Goal: Task Accomplishment & Management: Manage account settings

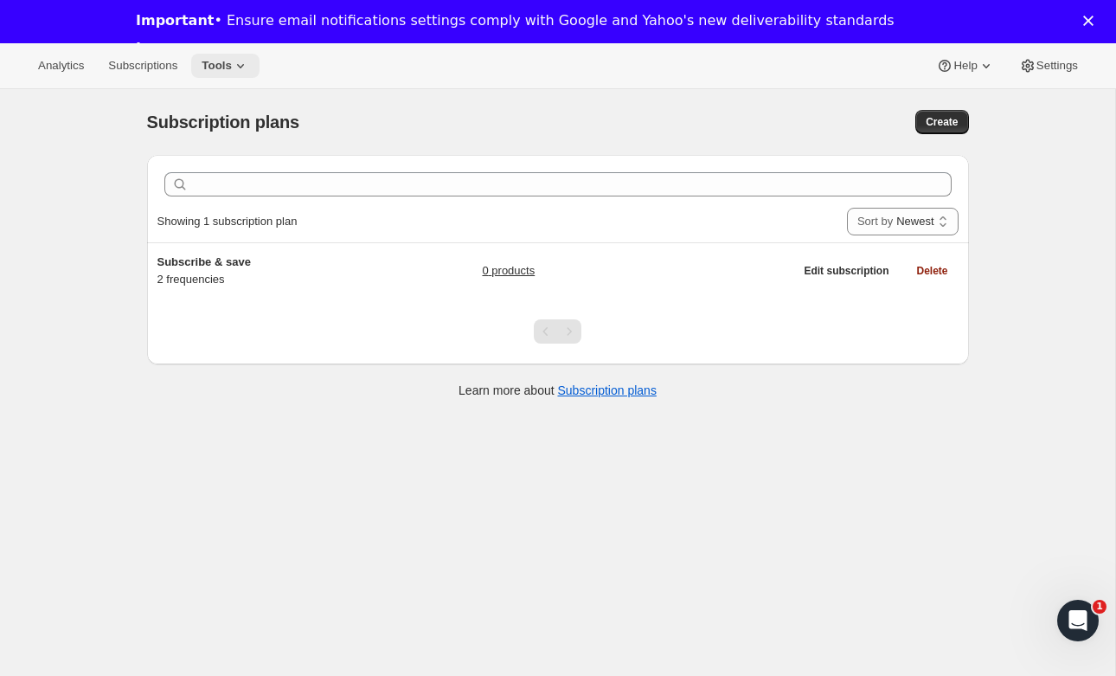
click at [232, 64] on span "Tools" at bounding box center [217, 66] width 30 height 14
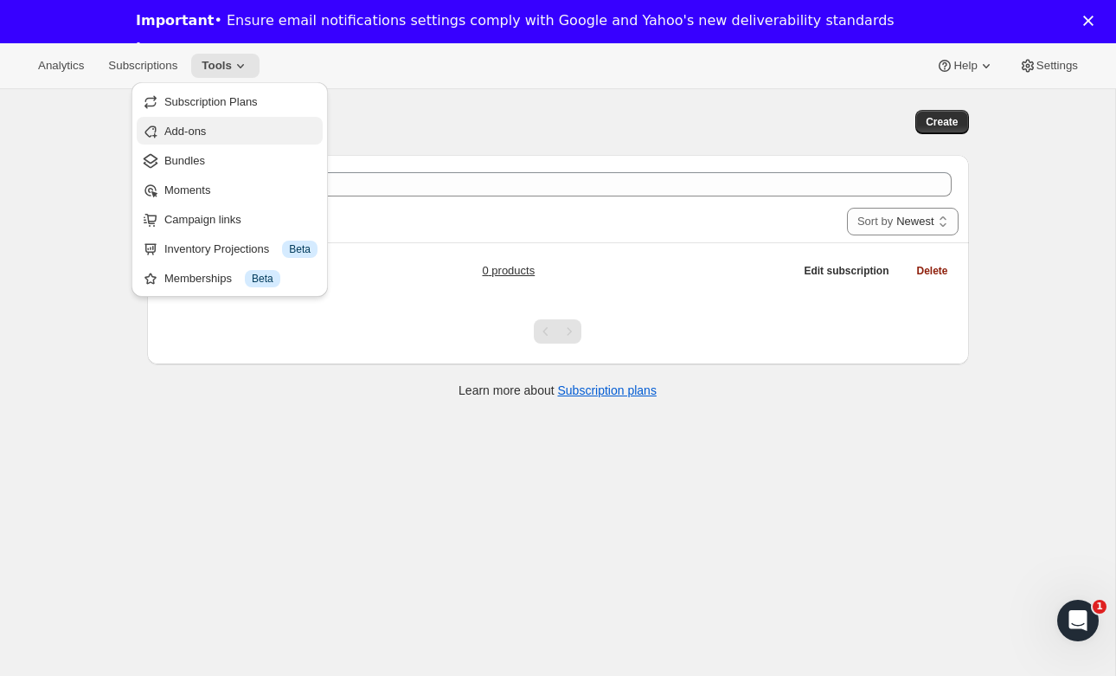
click at [193, 125] on span "Add-ons" at bounding box center [185, 131] width 42 height 13
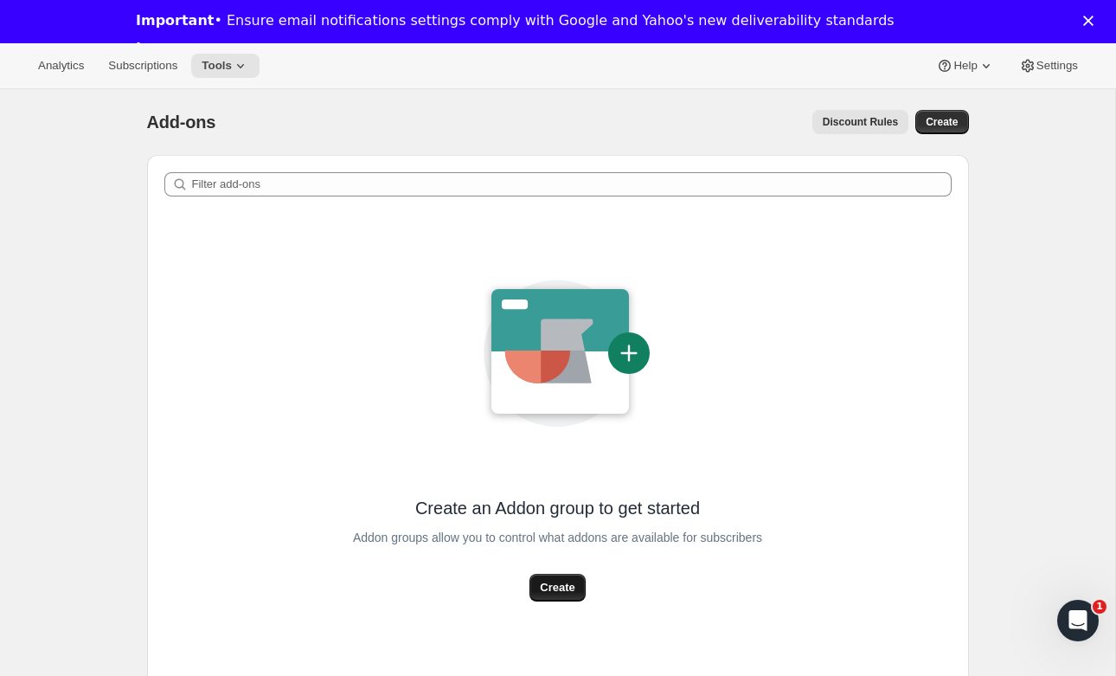
click at [542, 593] on span "Create" at bounding box center [557, 587] width 35 height 17
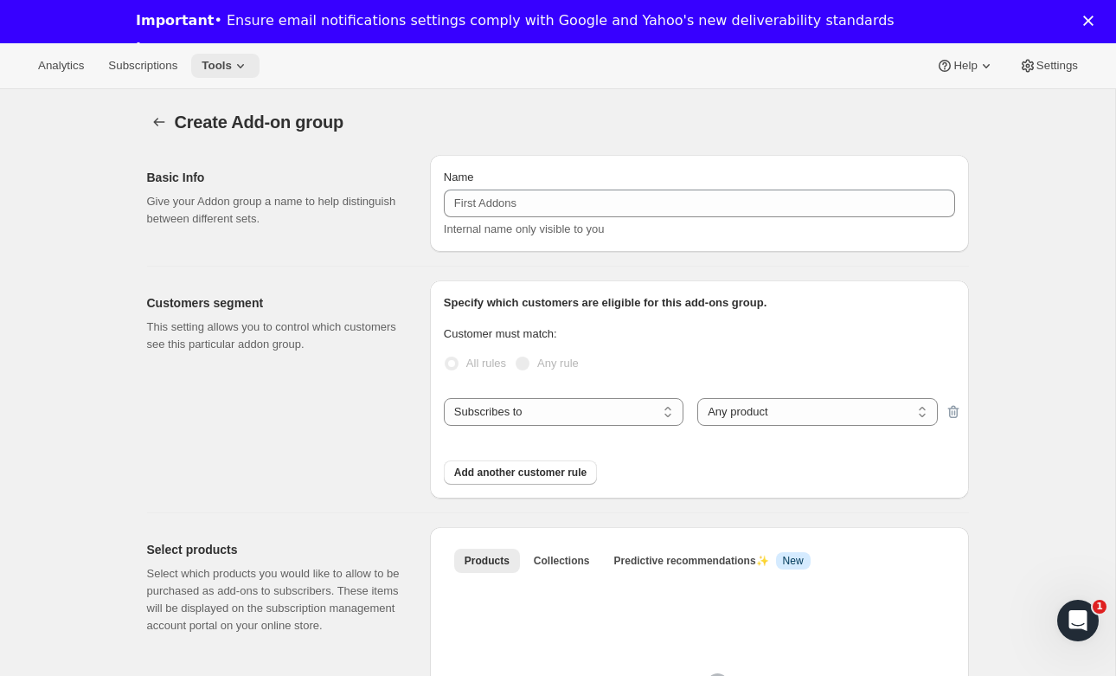
click at [232, 65] on span "Tools" at bounding box center [217, 66] width 30 height 14
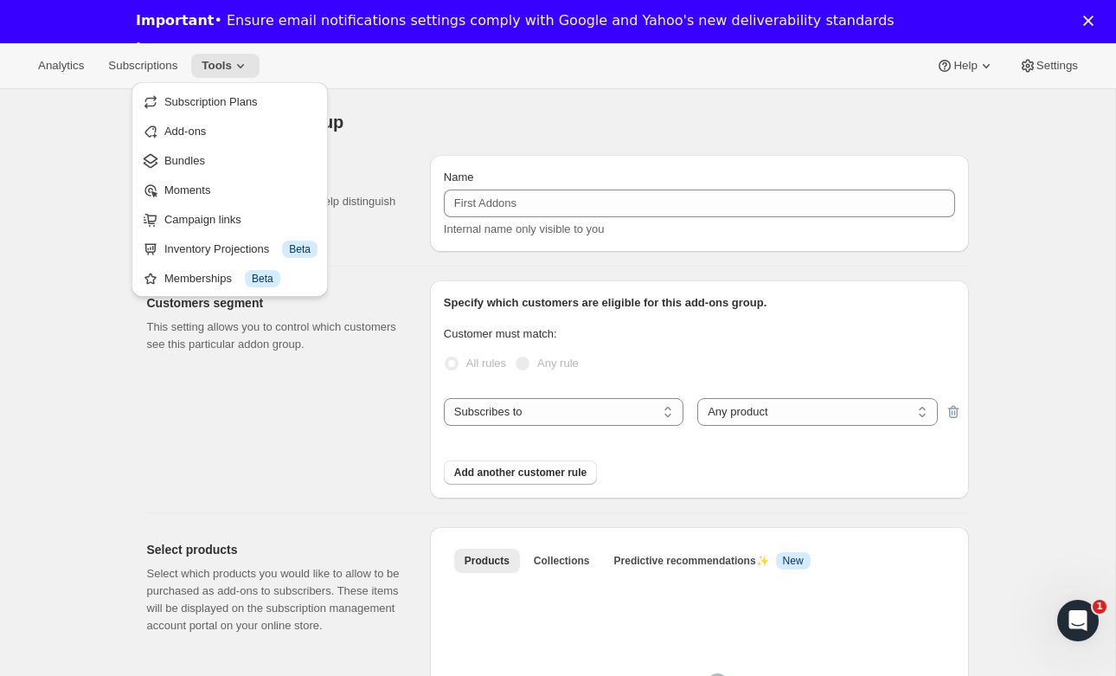
click at [537, 141] on div "Create Add-on group. This page is ready Create Add-on group" at bounding box center [558, 122] width 822 height 66
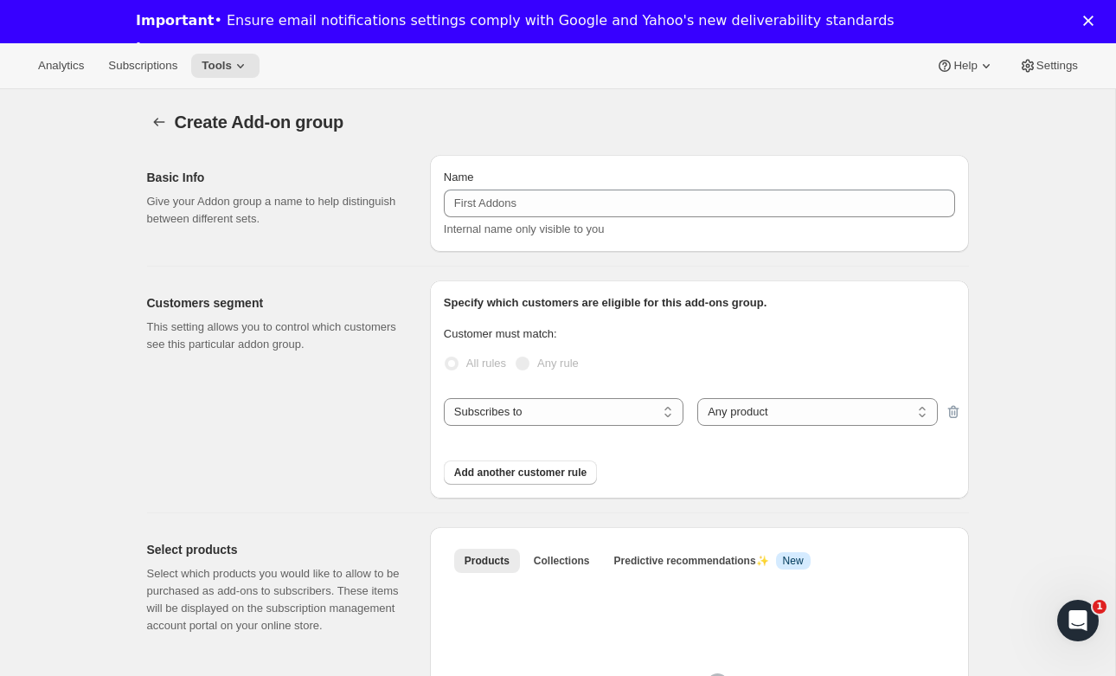
click at [557, 219] on div "Name Internal name only visible to you" at bounding box center [699, 203] width 511 height 69
click at [528, 218] on div "Name Internal name only visible to you" at bounding box center [699, 203] width 511 height 69
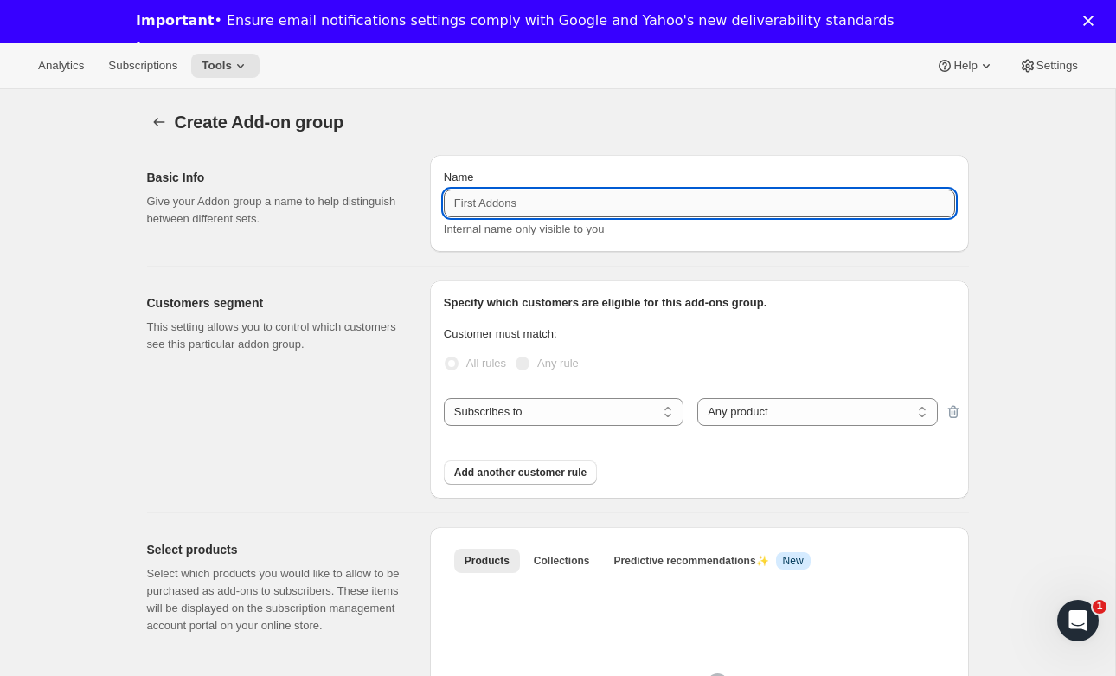
click at [524, 214] on input "Name" at bounding box center [699, 203] width 511 height 28
type input "Extras"
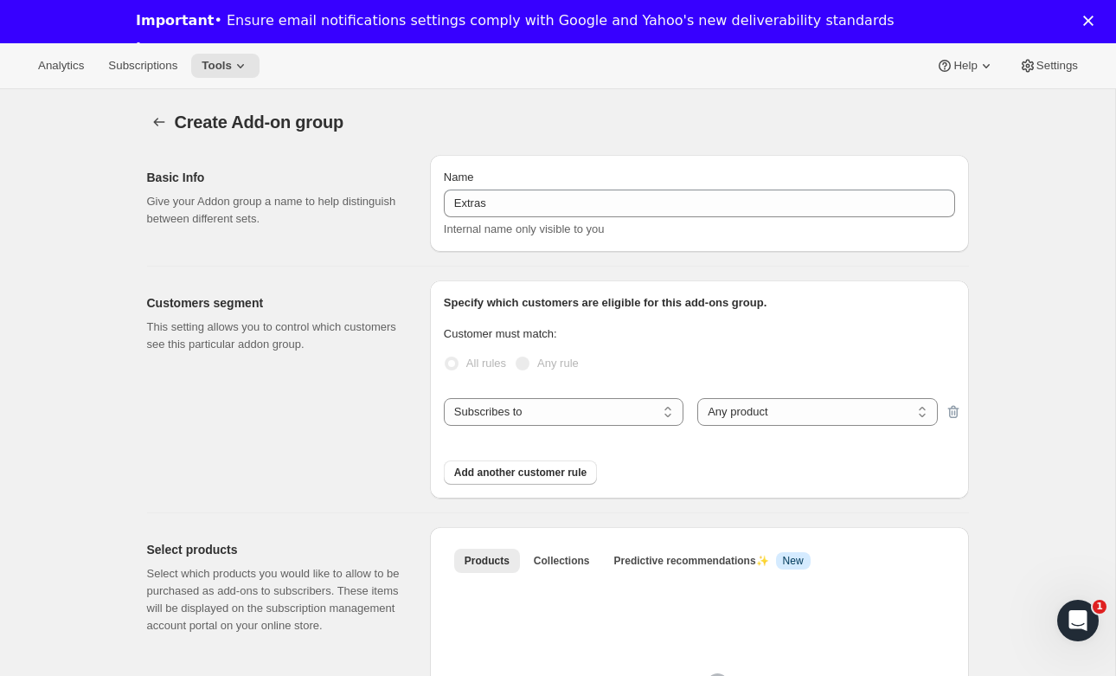
click at [588, 110] on div "Create Add-on group" at bounding box center [572, 122] width 794 height 24
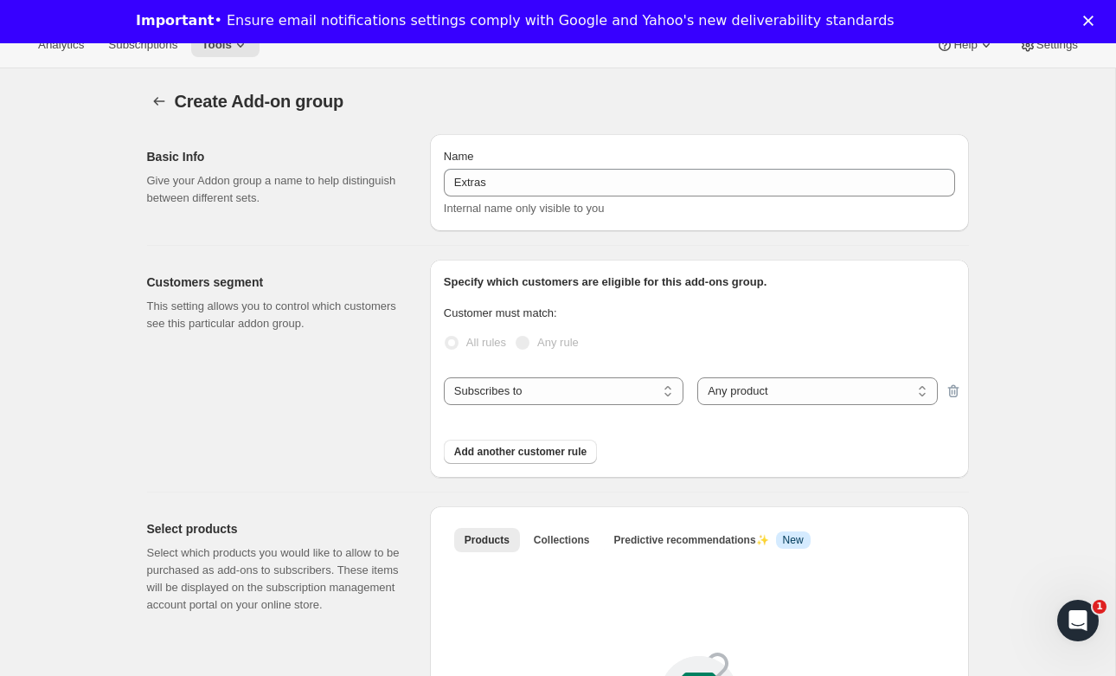
scroll to position [22, 0]
click at [495, 388] on select "Subscribes to Shipping address is Customer tags" at bounding box center [564, 390] width 240 height 28
select select "customerTags"
click at [444, 376] on select "Subscribes to Shipping address is Customer tags" at bounding box center [564, 390] width 240 height 28
select select "customerTags_some"
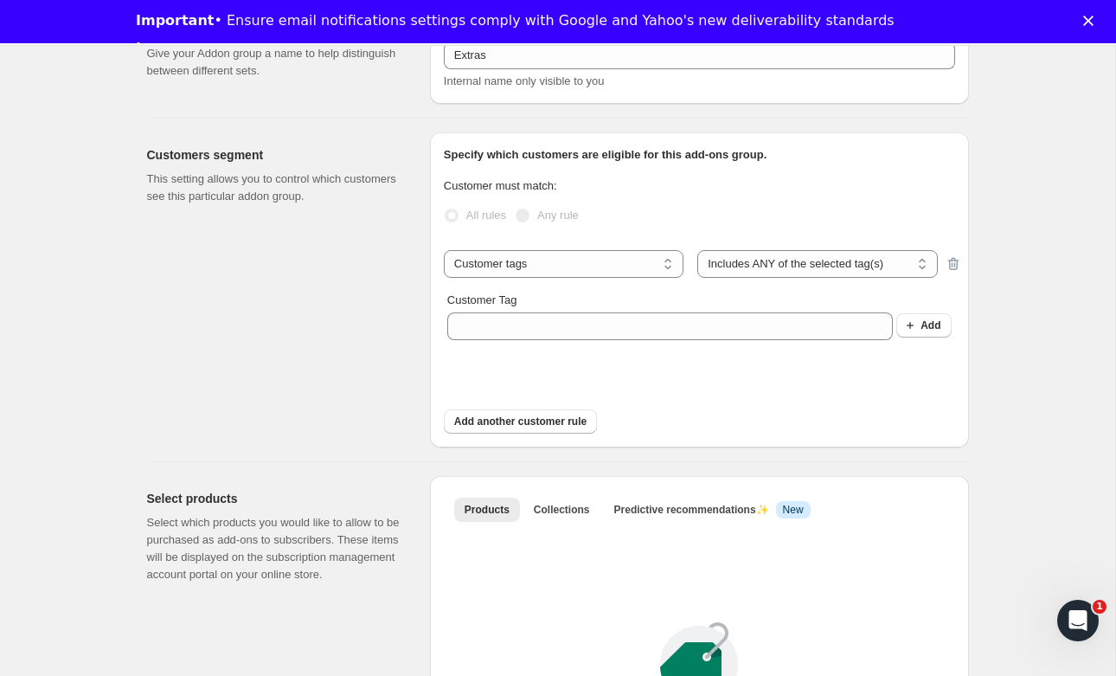
scroll to position [145, 0]
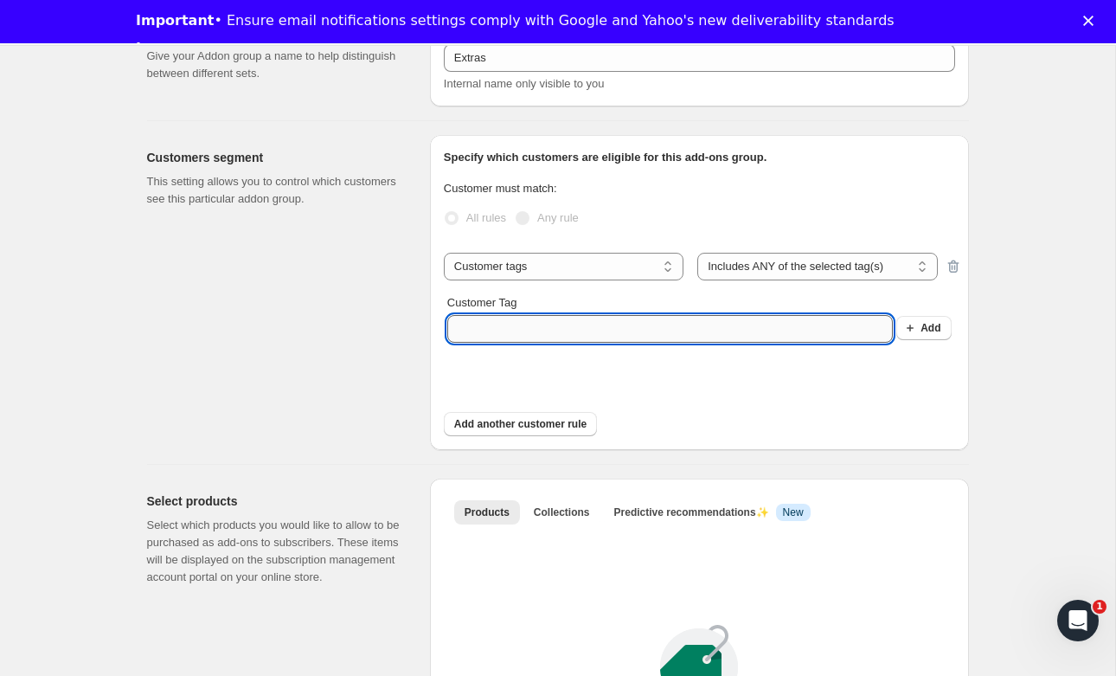
click at [584, 332] on input "Customer Tag" at bounding box center [669, 329] width 445 height 28
type input "m"
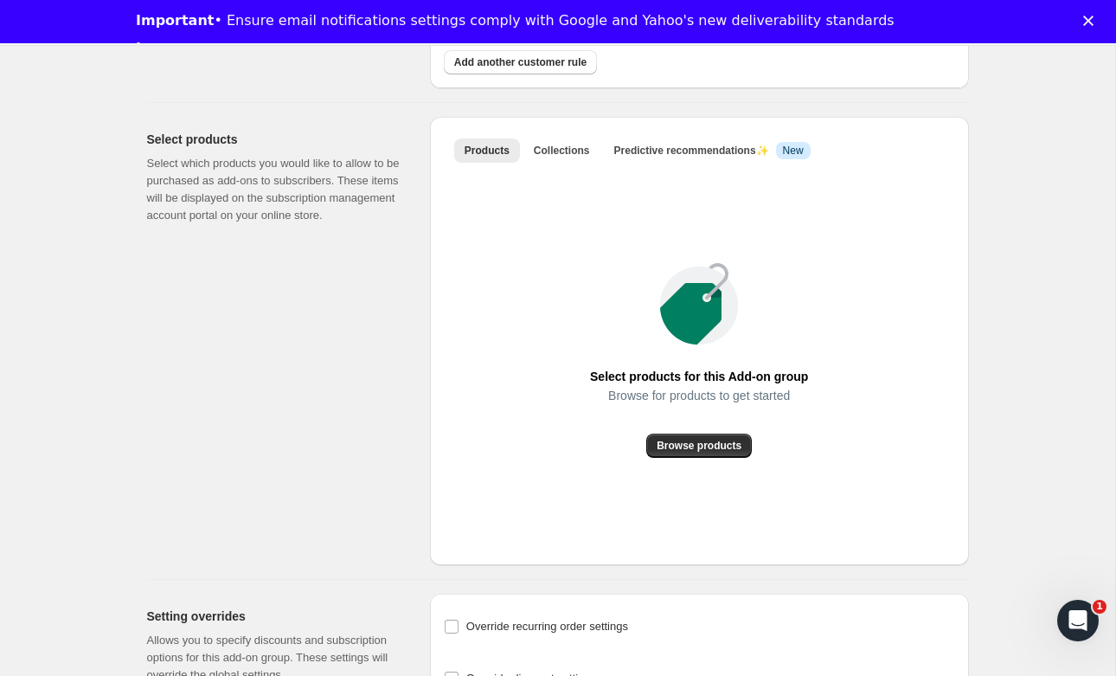
scroll to position [505, 0]
click at [672, 152] on span "Predictive recommendations ✨" at bounding box center [691, 152] width 155 height 12
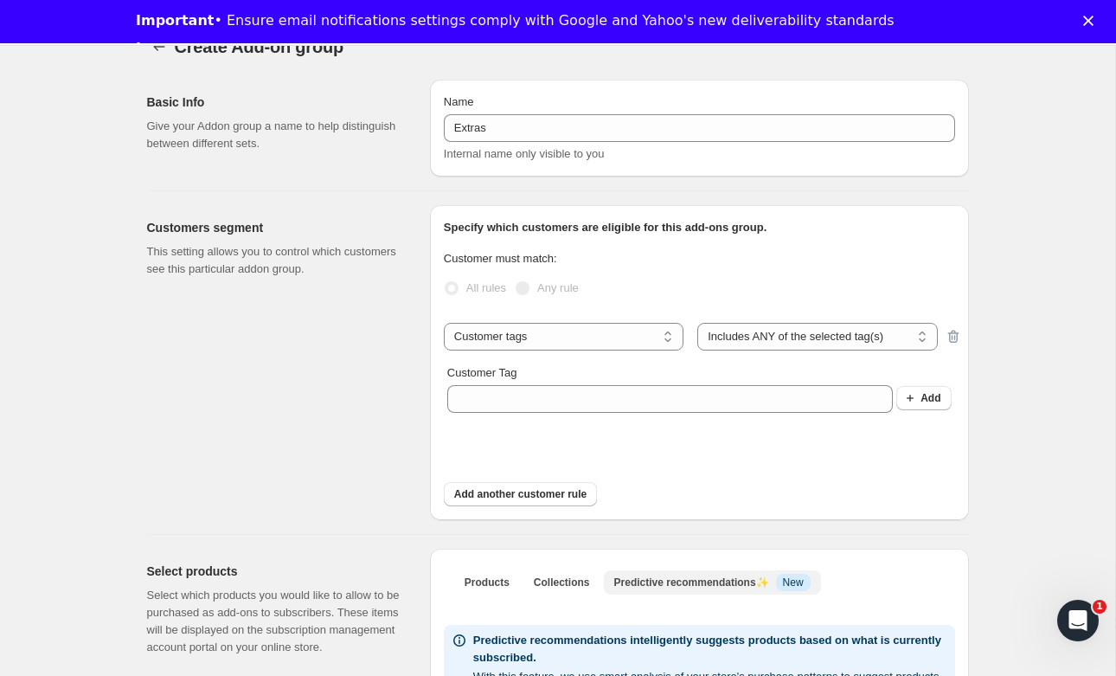
scroll to position [0, 0]
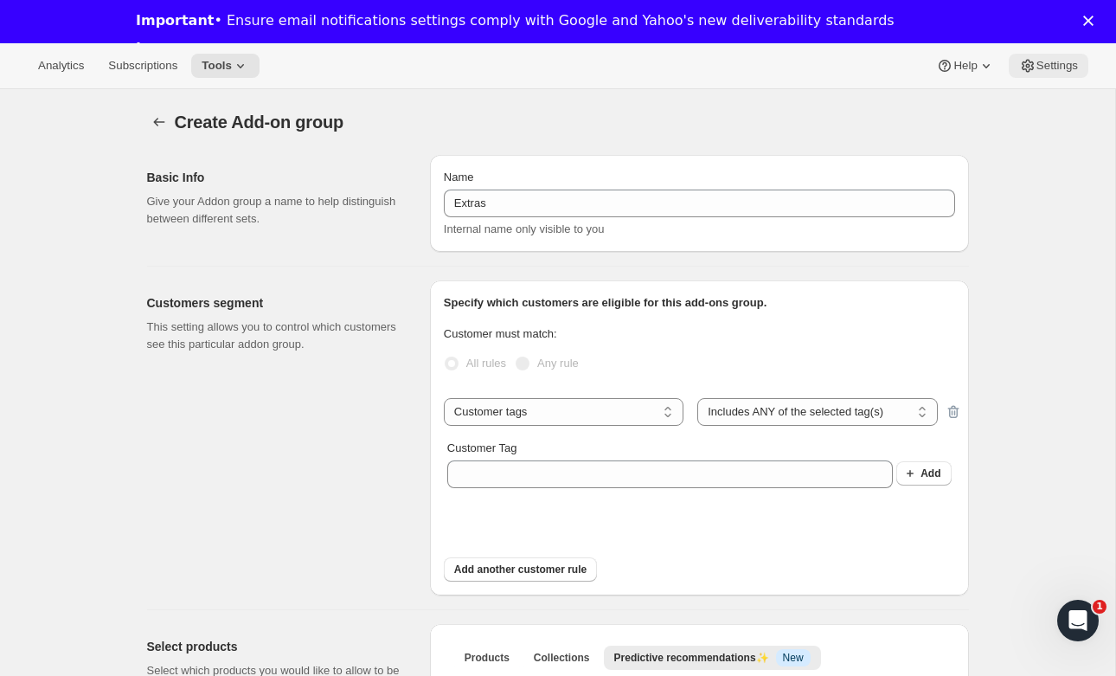
click at [1037, 58] on button "Settings" at bounding box center [1049, 66] width 80 height 24
select select "subscribe"
select select "all"
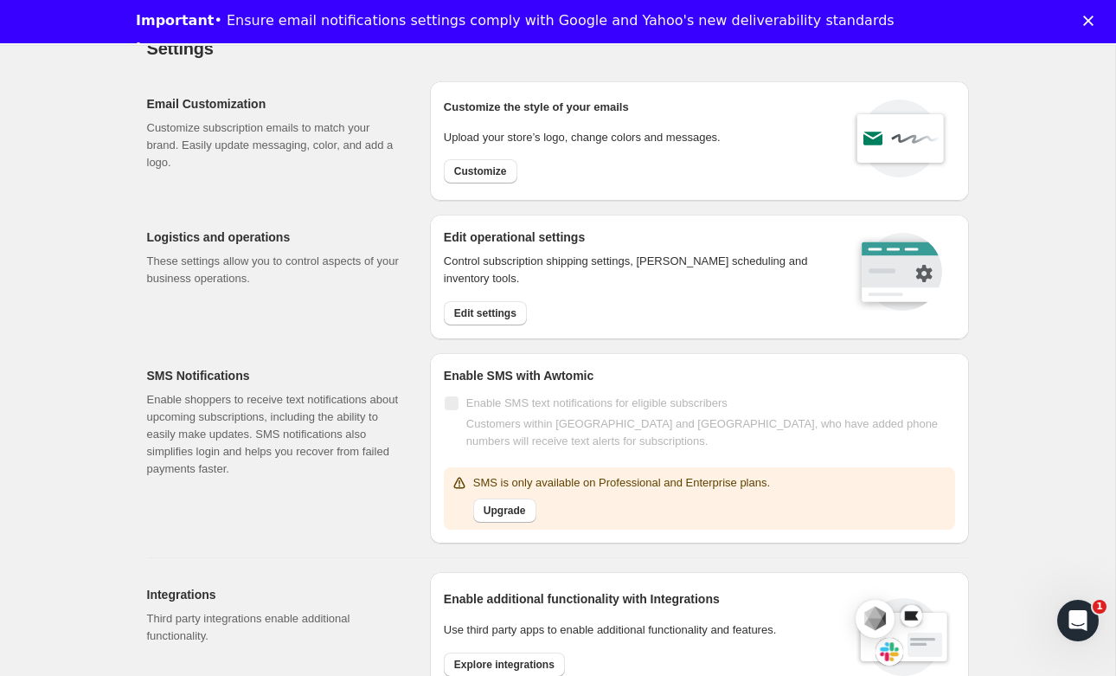
scroll to position [76, 0]
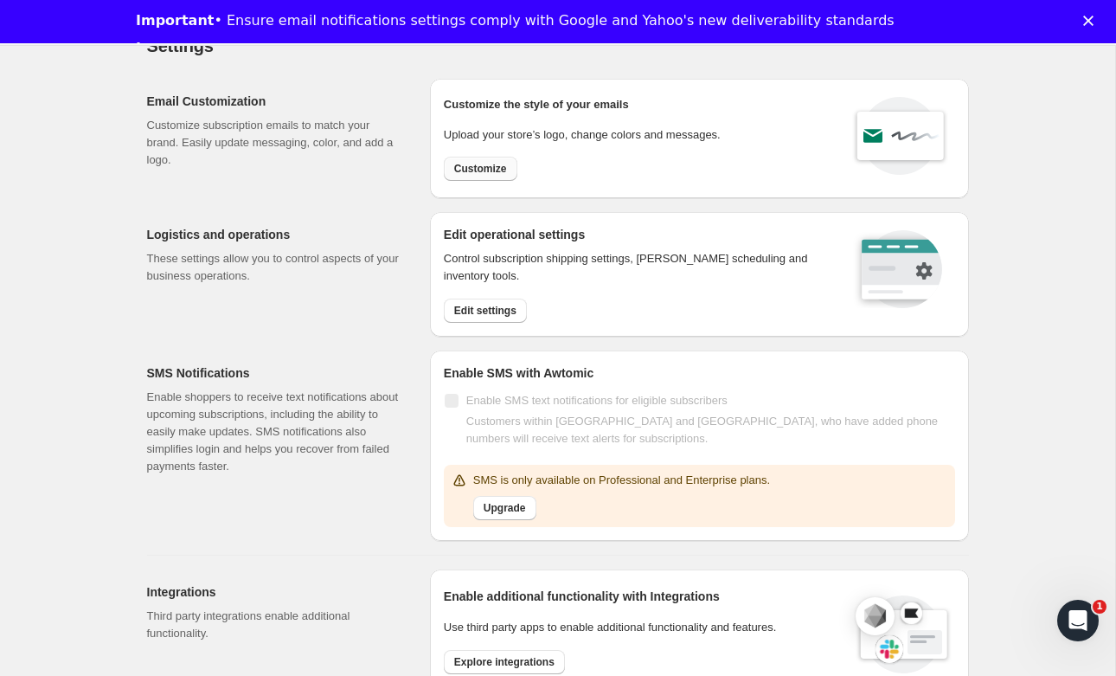
click at [465, 171] on span "Customize" at bounding box center [480, 169] width 53 height 14
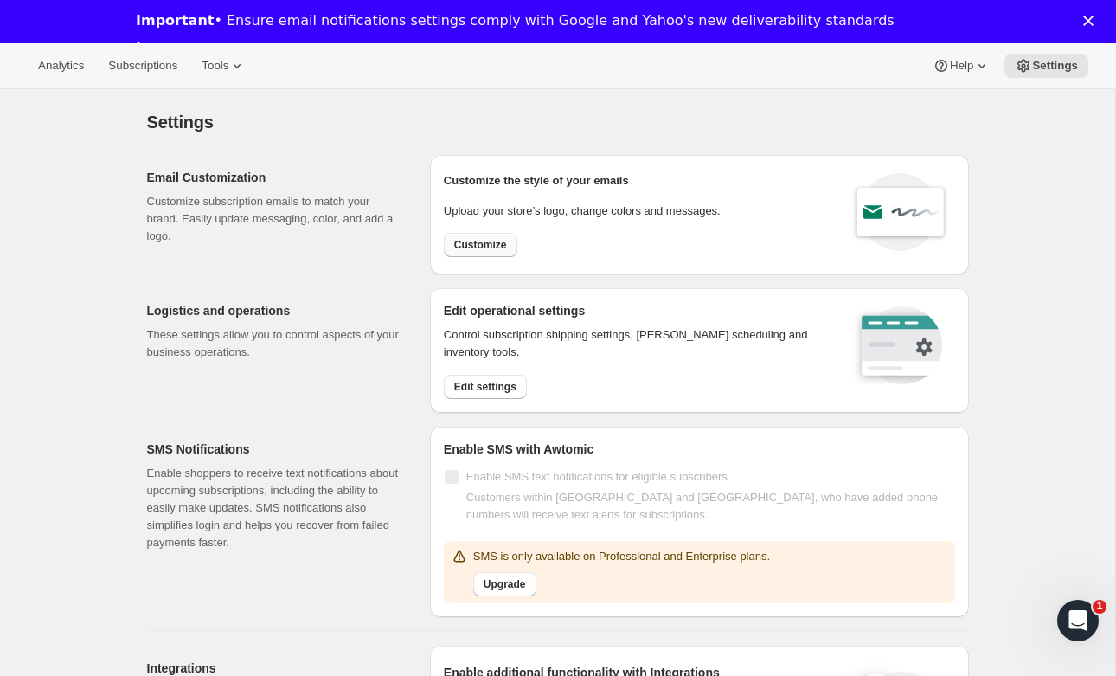
select select "subscriptionMessage"
select select "5"
select select "15"
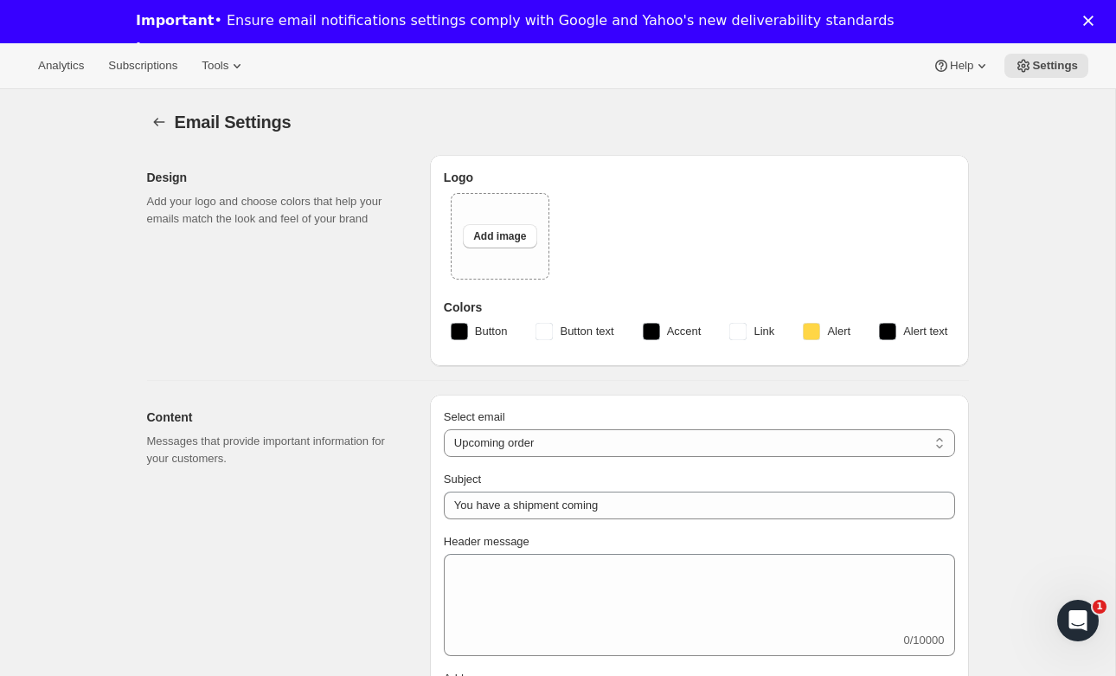
type input "Regalis Foods"
type input "kbyrd@regalisfoods.com"
checkbox input "true"
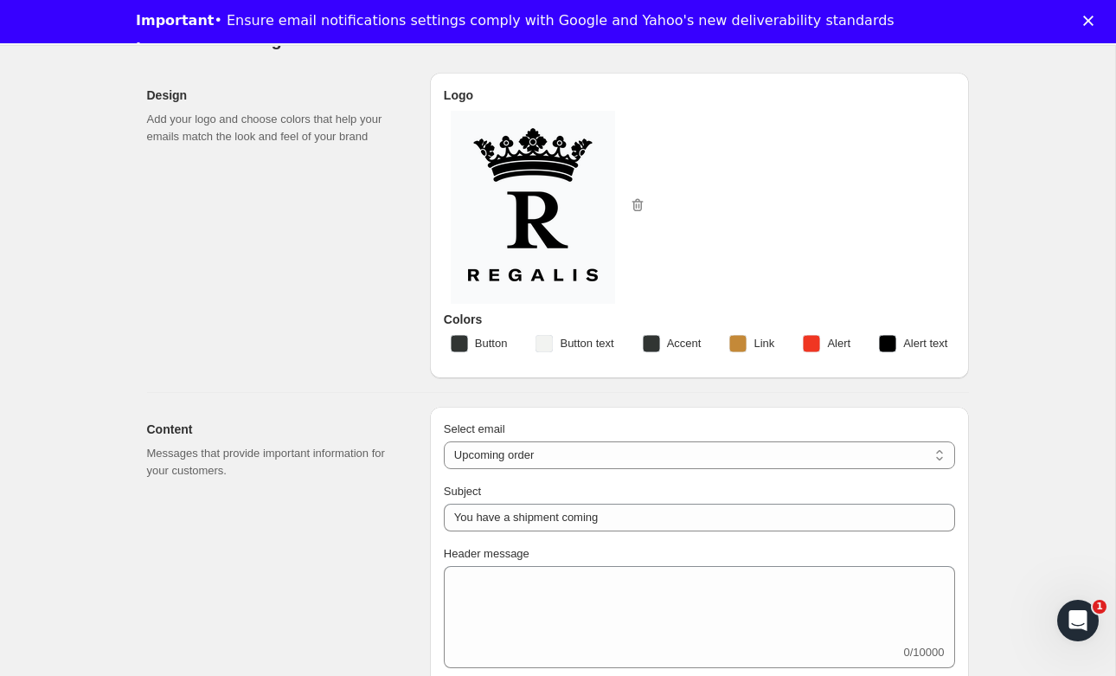
scroll to position [79, 0]
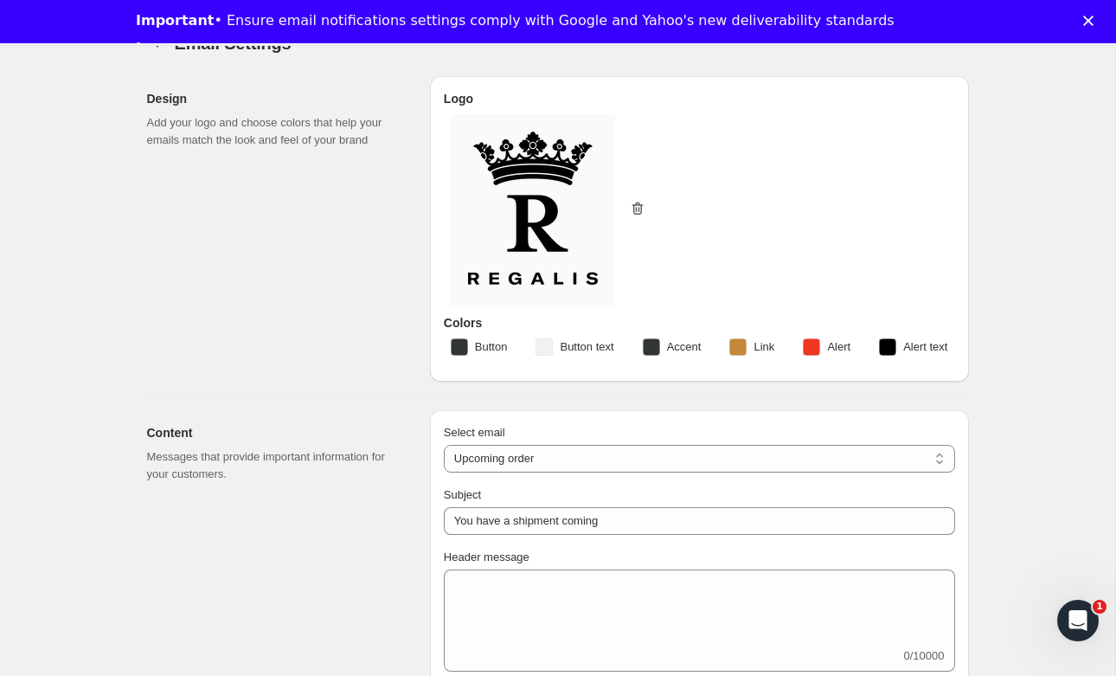
click at [646, 217] on icon "button" at bounding box center [637, 208] width 17 height 17
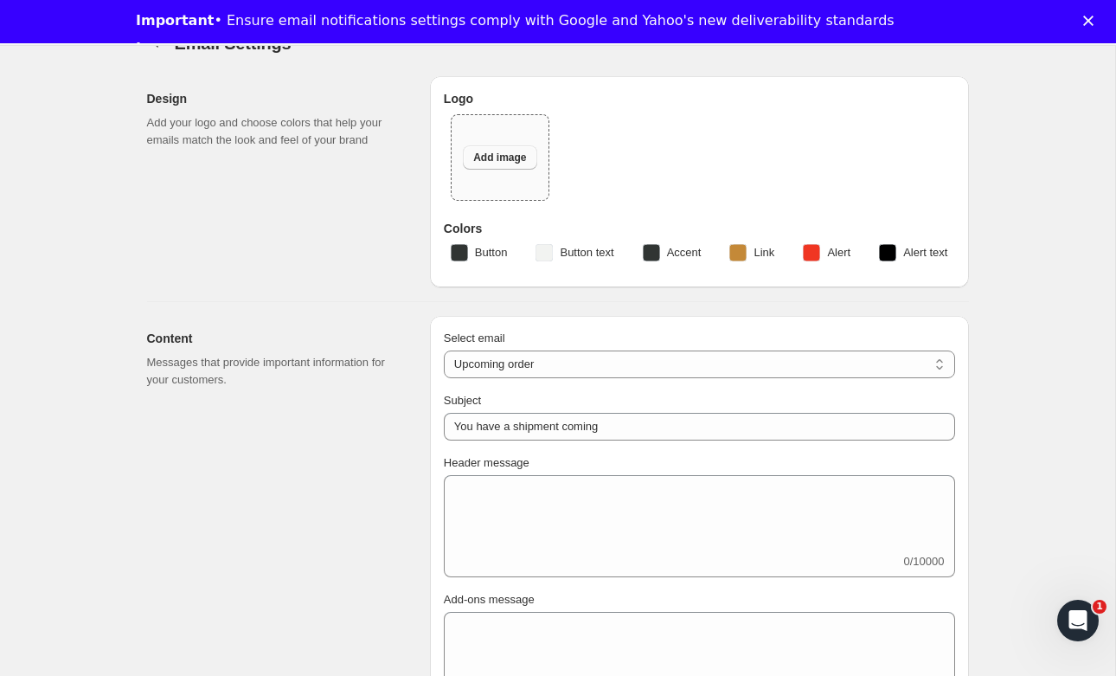
click at [481, 150] on button "Add image" at bounding box center [500, 157] width 74 height 24
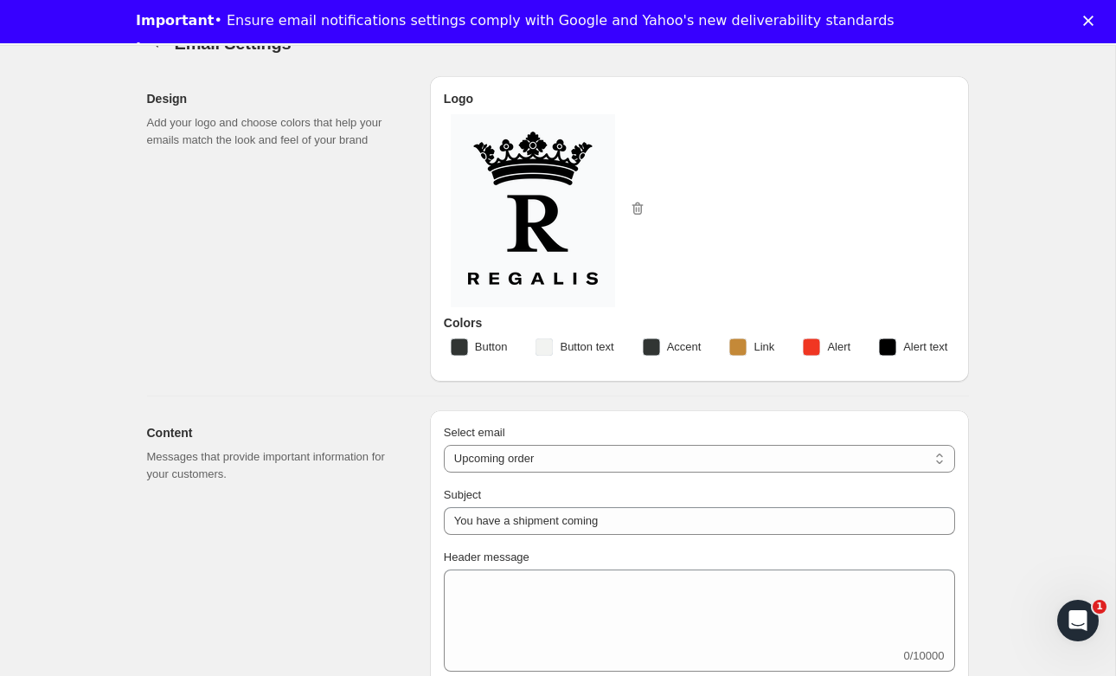
click at [1086, 18] on polygon "Close" at bounding box center [1088, 21] width 10 height 10
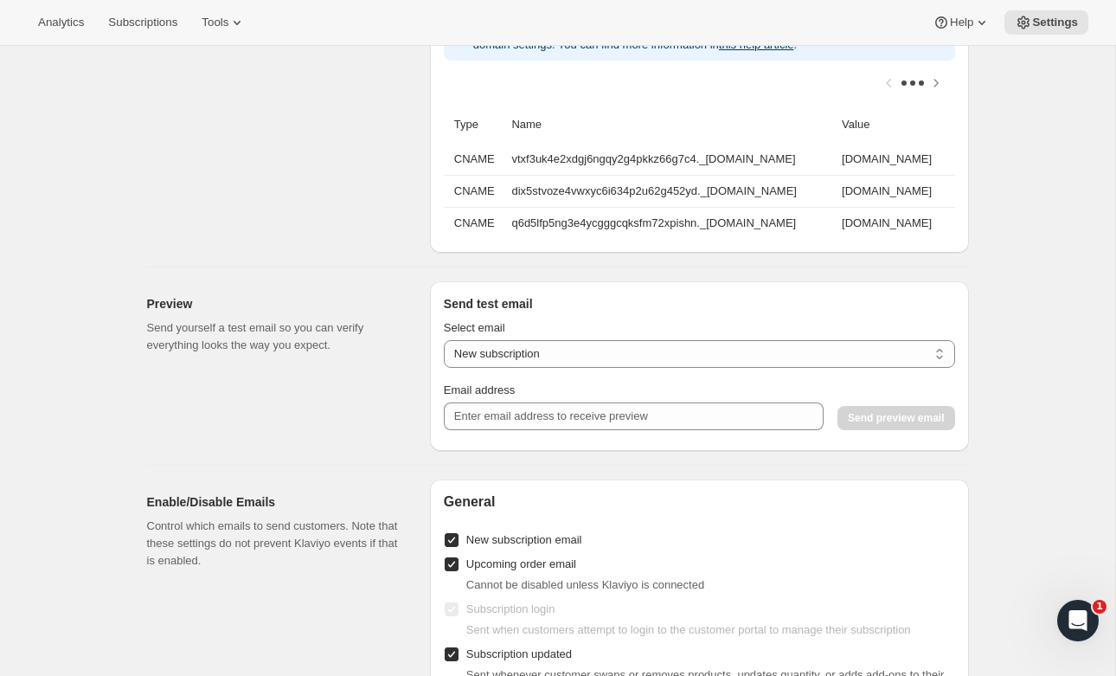
scroll to position [1425, 0]
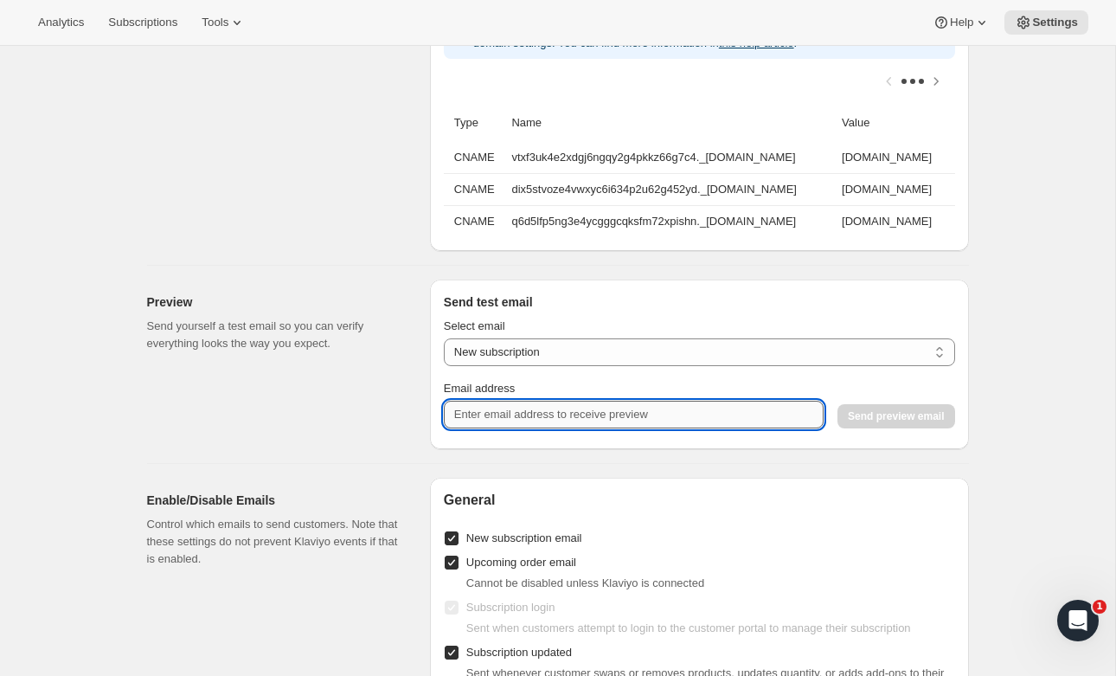
click at [678, 409] on input "Email address" at bounding box center [634, 415] width 380 height 28
type input "kaitlynn.byrd@gmail.com"
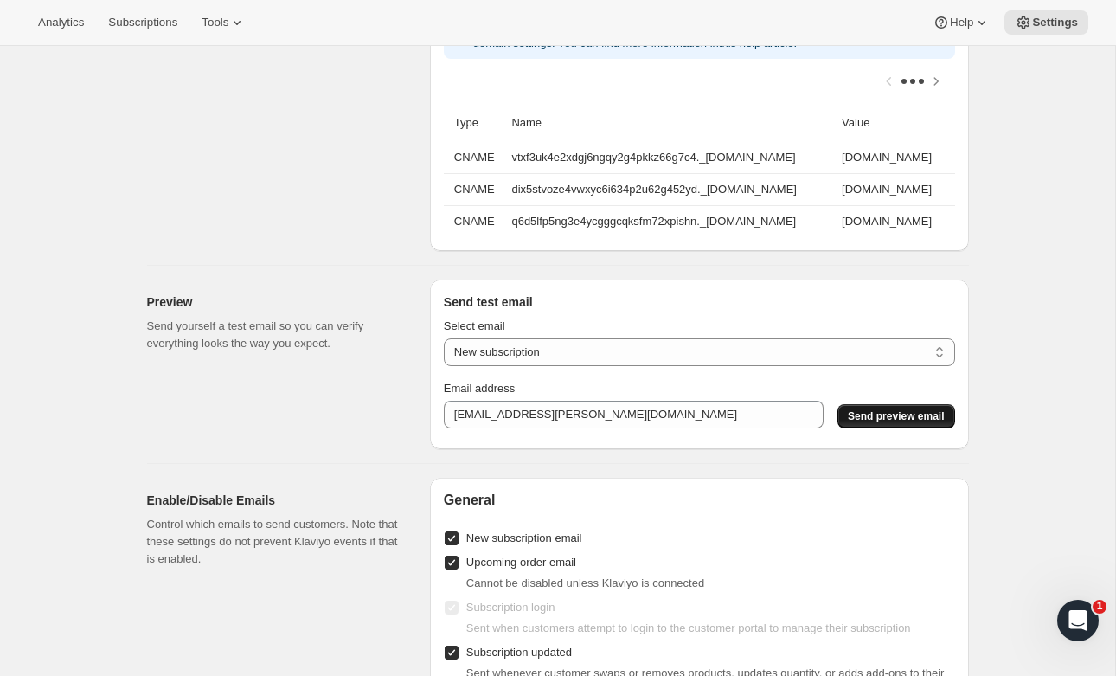
click at [925, 411] on span "Send preview email" at bounding box center [896, 416] width 96 height 14
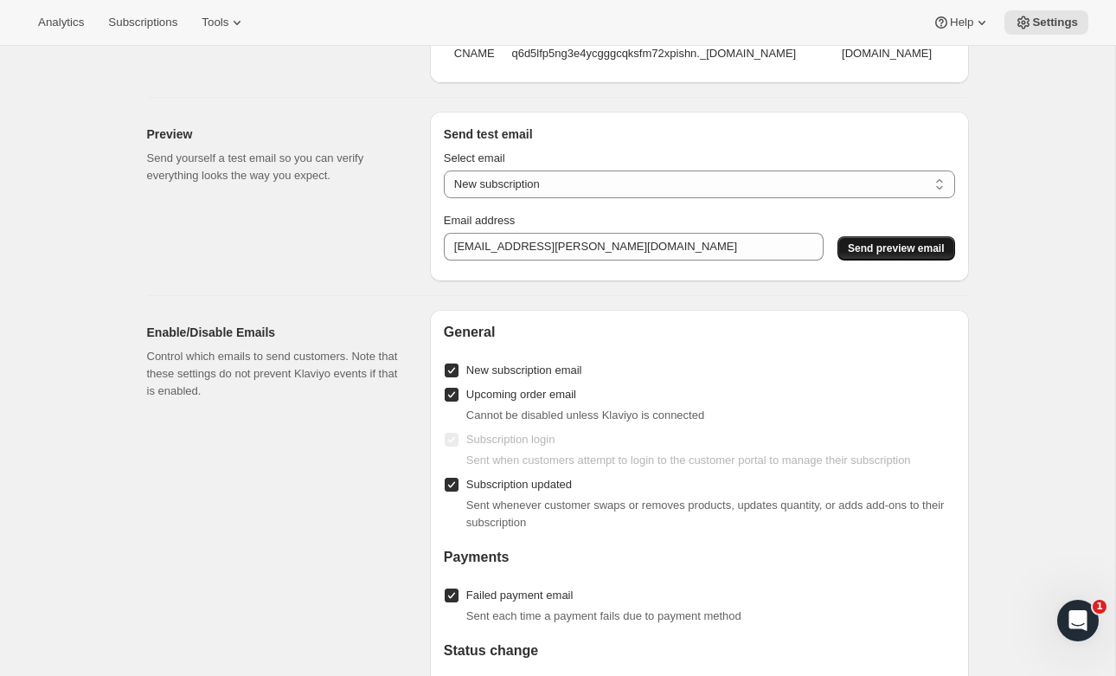
scroll to position [1589, 0]
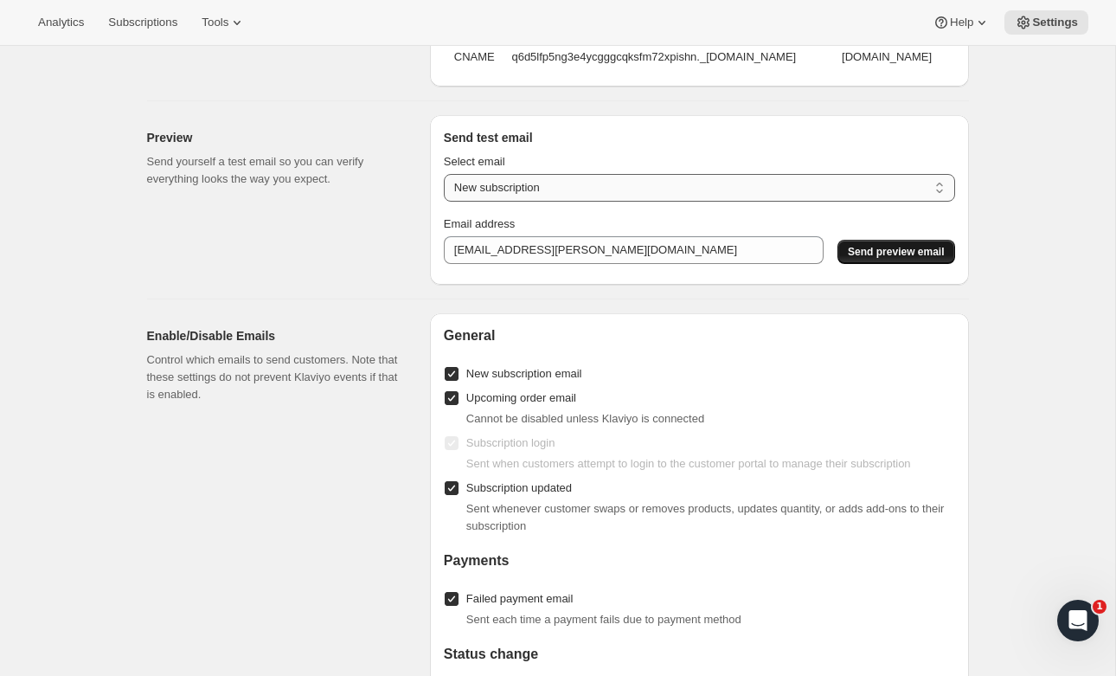
click at [562, 189] on select "New subscription Upcoming order Payment failure Delayed subscription Updated su…" at bounding box center [699, 188] width 511 height 28
click at [444, 174] on select "New subscription Upcoming order Payment failure Delayed subscription Updated su…" at bounding box center [699, 188] width 511 height 28
click at [916, 266] on div "Select email New subscription Upcoming order Payment failure Delayed subscripti…" at bounding box center [699, 208] width 511 height 125
click at [916, 258] on button "Send preview email" at bounding box center [895, 252] width 117 height 24
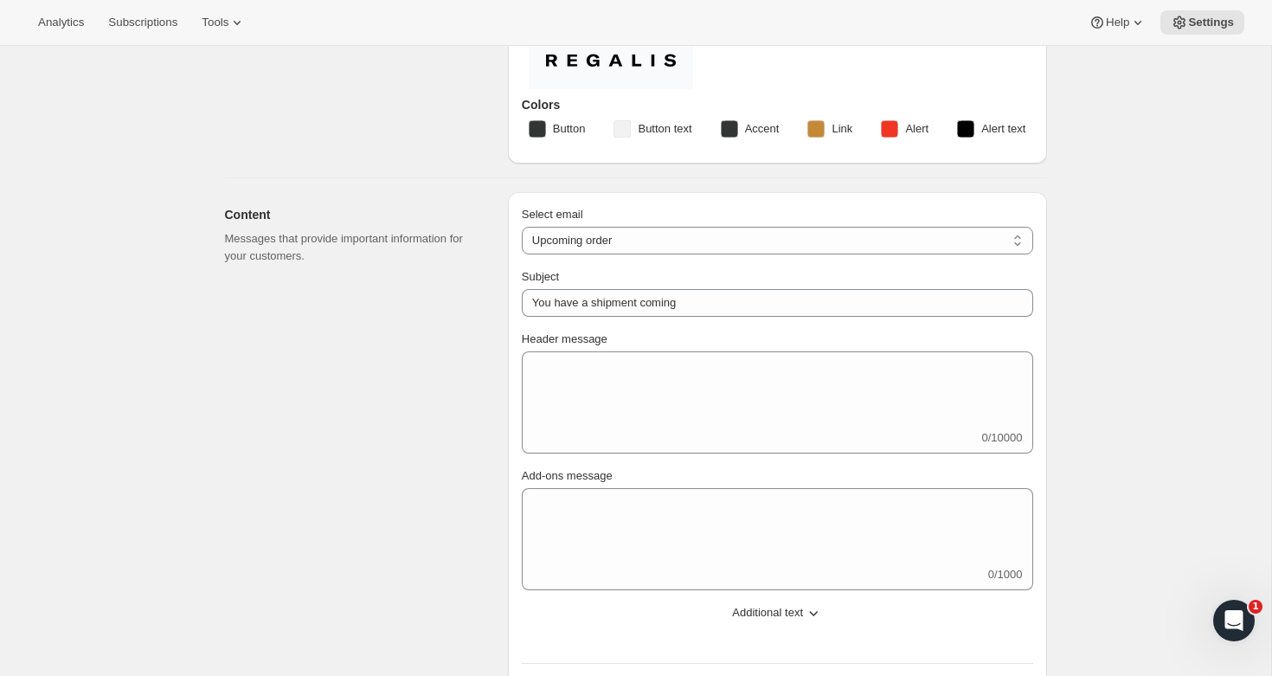
scroll to position [0, 0]
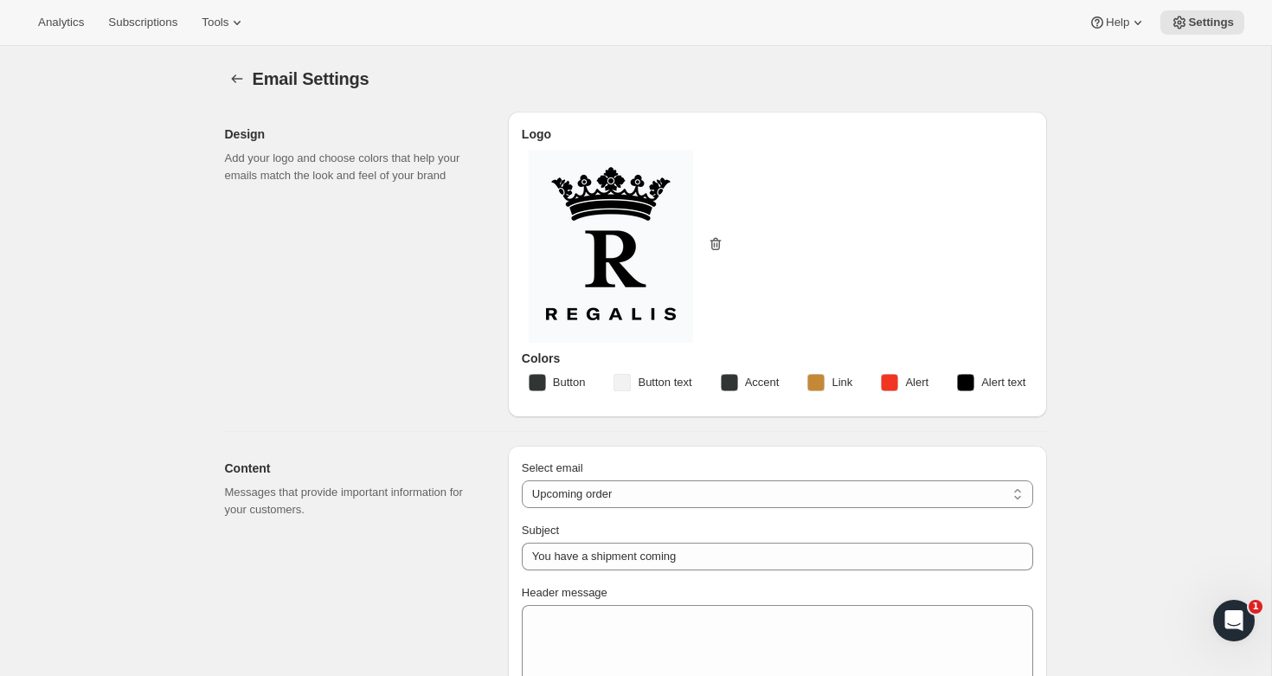
click at [714, 246] on icon "button" at bounding box center [715, 244] width 2 height 5
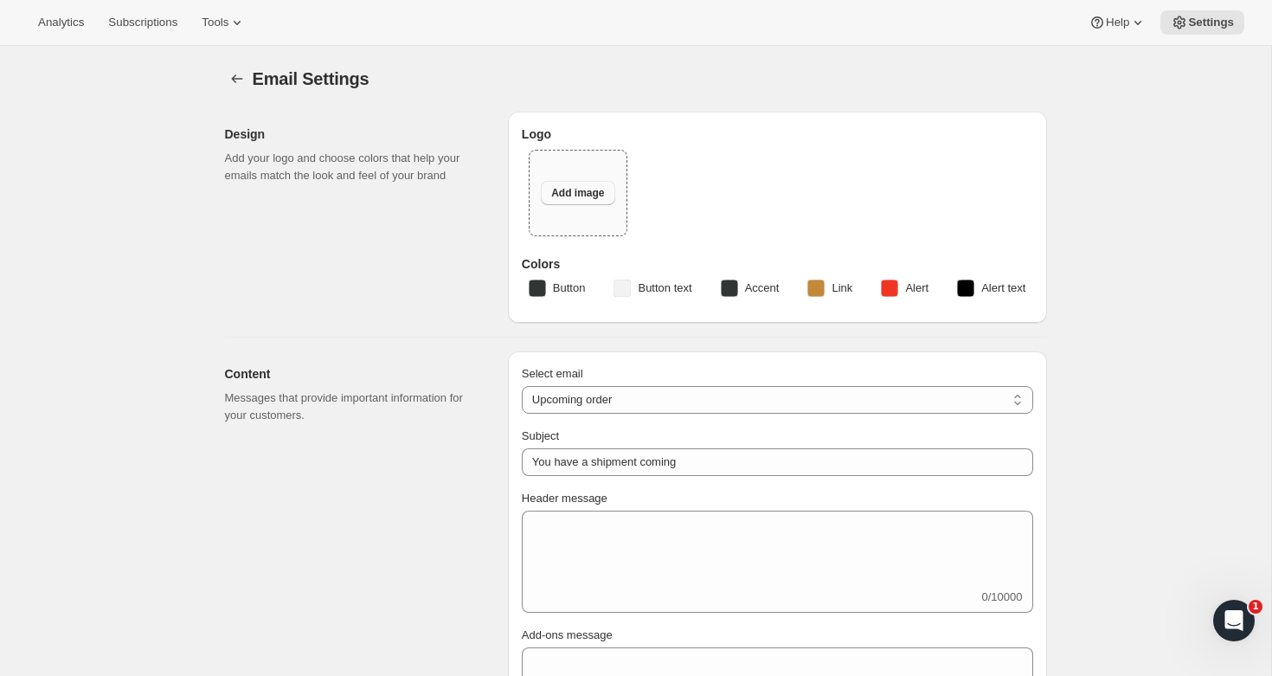
click at [560, 184] on button "Add image" at bounding box center [578, 193] width 74 height 24
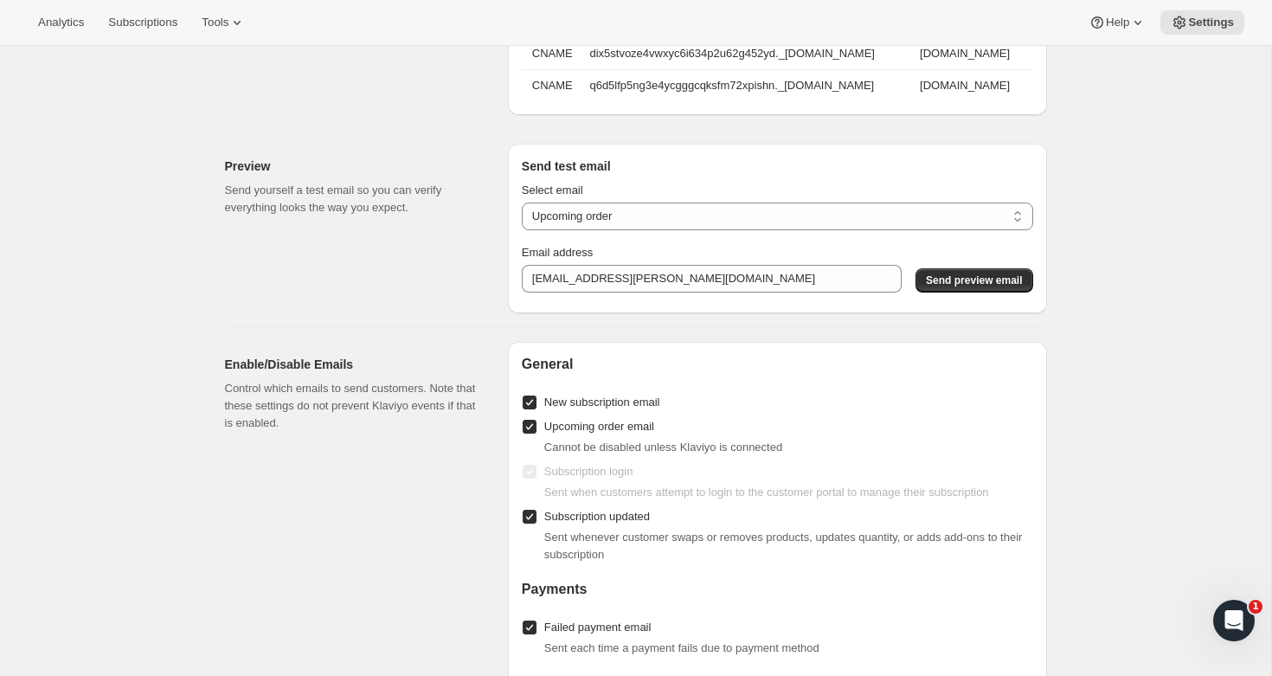
scroll to position [1503, 0]
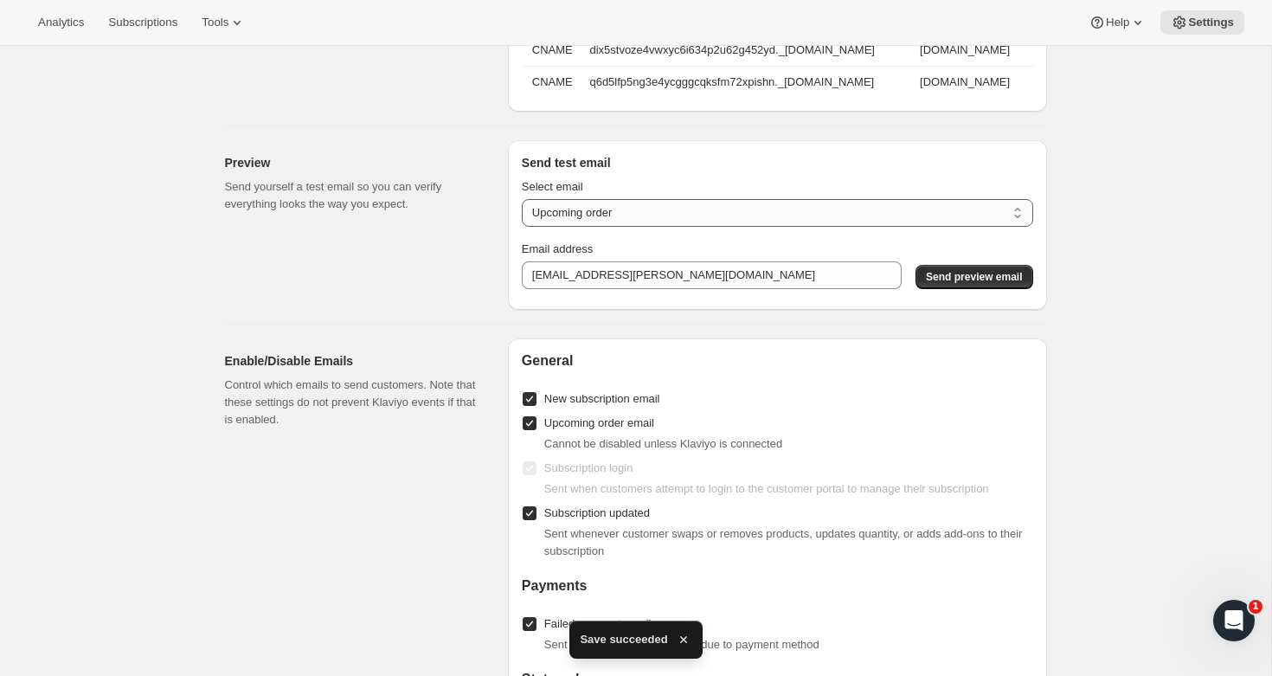
click at [615, 214] on select "New subscription Upcoming order Payment failure Delayed subscription Updated su…" at bounding box center [777, 213] width 511 height 28
click at [522, 199] on select "New subscription Upcoming order Payment failure Delayed subscription Updated su…" at bounding box center [777, 213] width 511 height 28
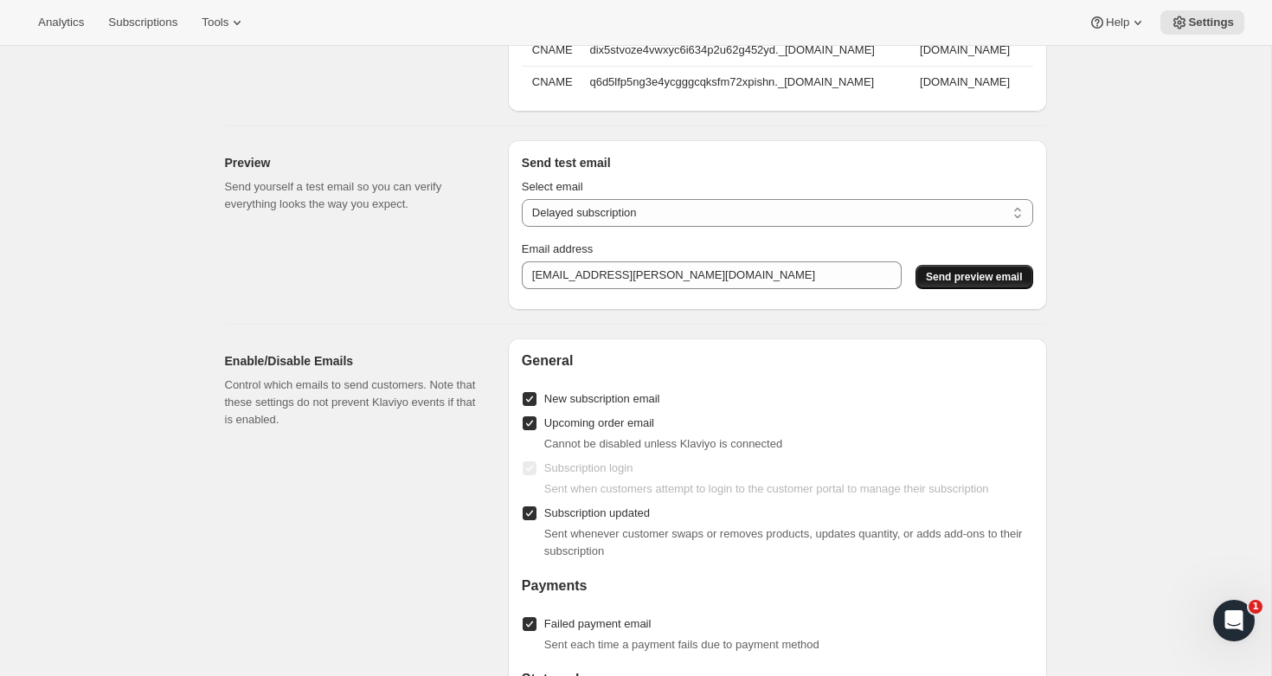
click at [958, 272] on span "Send preview email" at bounding box center [974, 277] width 96 height 14
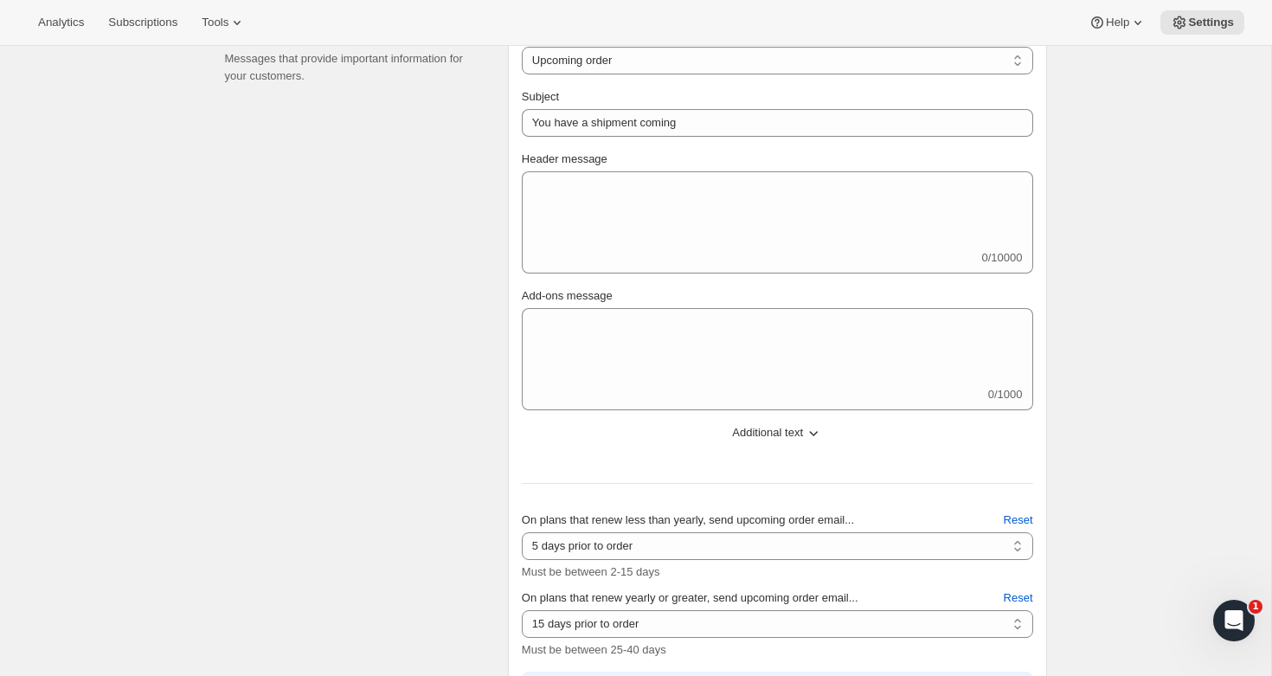
scroll to position [374, 0]
click at [770, 427] on span "Additional text" at bounding box center [767, 430] width 71 height 17
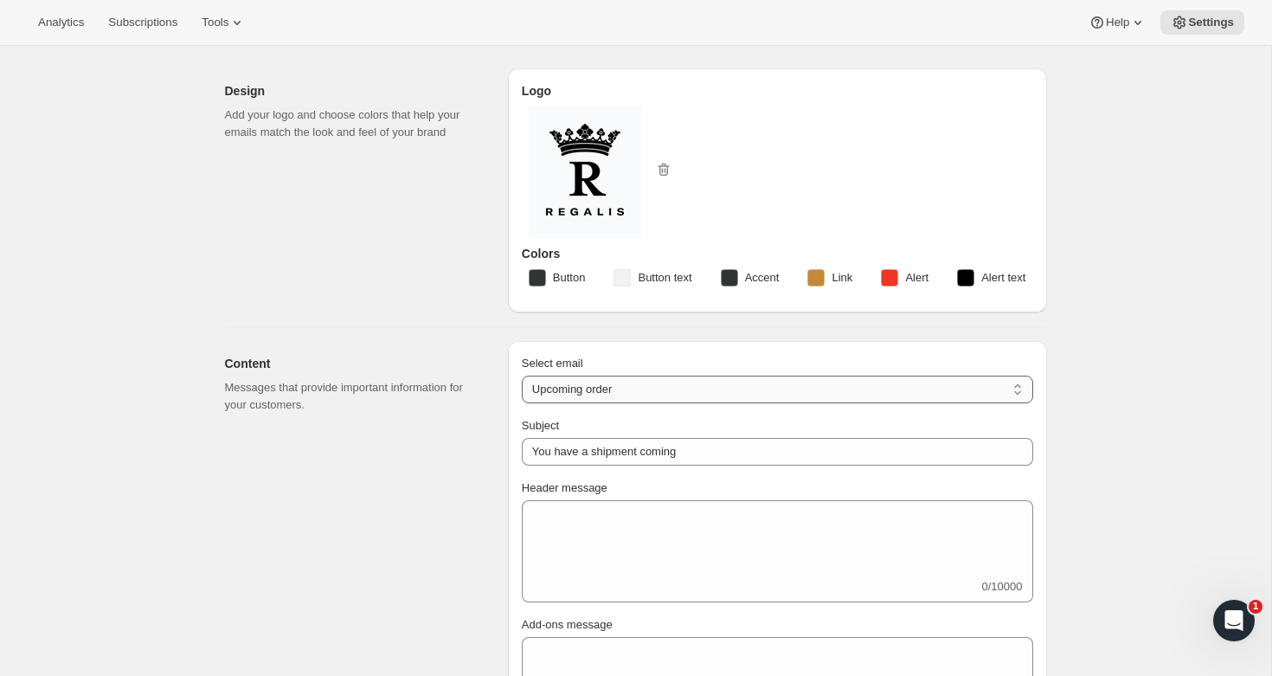
scroll to position [46, 0]
click at [625, 391] on select "New subscription Upcoming order Failed payment Delayed subscription (inventory …" at bounding box center [777, 387] width 511 height 28
click at [522, 373] on select "New subscription Upcoming order Failed payment Delayed subscription (inventory …" at bounding box center [777, 387] width 511 height 28
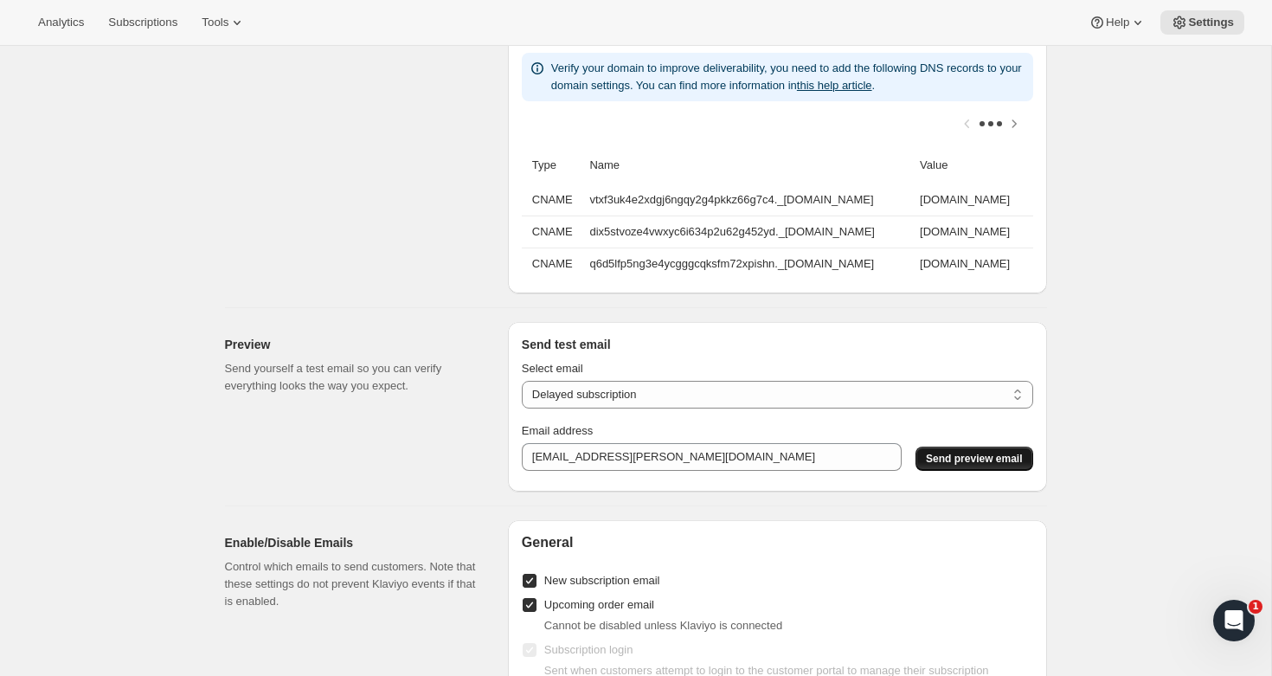
scroll to position [1599, 0]
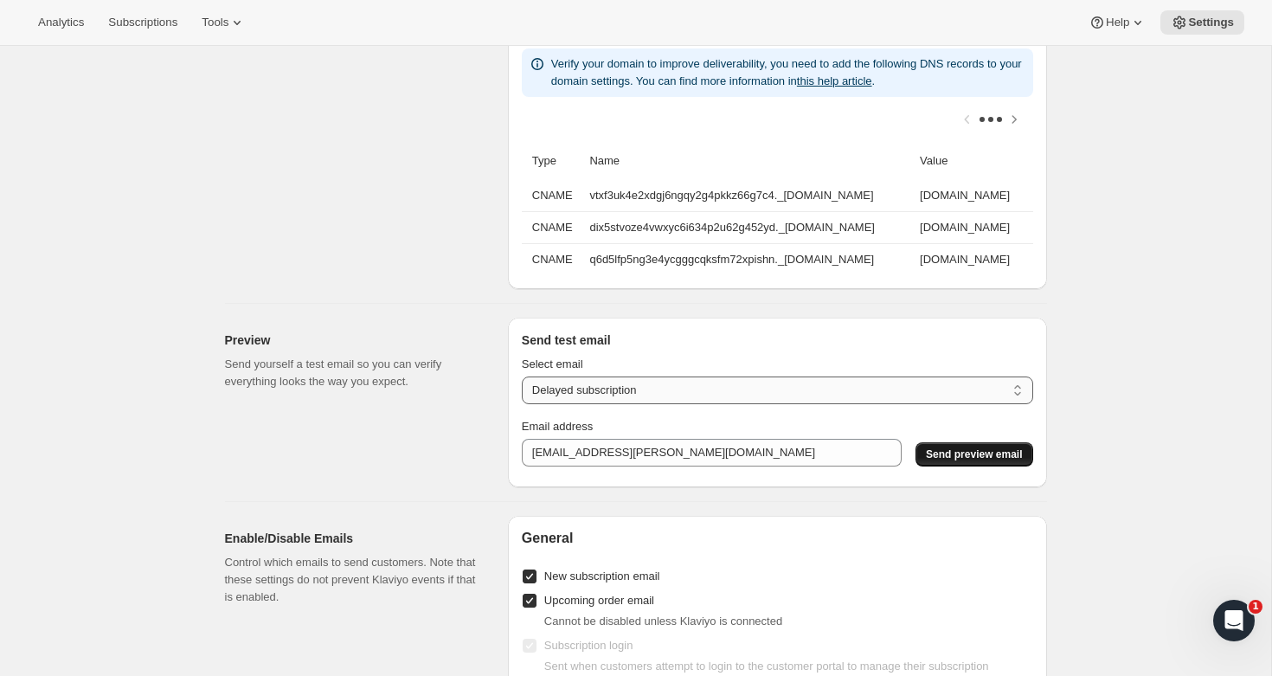
click at [652, 390] on select "New subscription Upcoming order Payment failure Delayed subscription Updated su…" at bounding box center [777, 390] width 511 height 28
select select "upcoming-subscription"
click at [522, 376] on select "New subscription Upcoming order Payment failure Delayed subscription Updated su…" at bounding box center [777, 390] width 511 height 28
click at [965, 451] on span "Send preview email" at bounding box center [974, 454] width 96 height 14
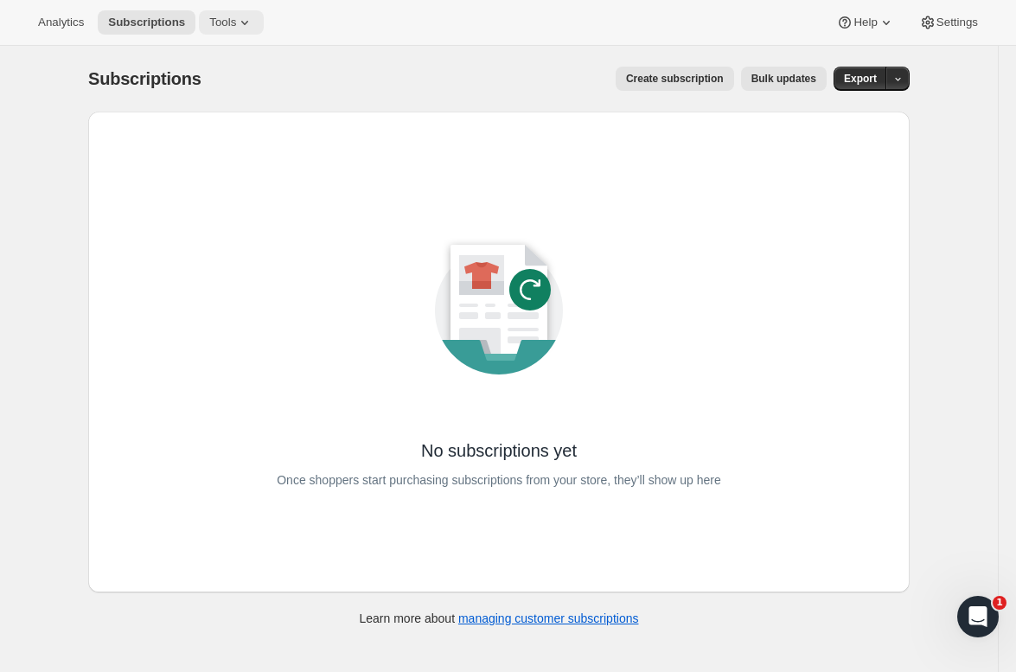
click at [222, 18] on span "Tools" at bounding box center [222, 23] width 27 height 14
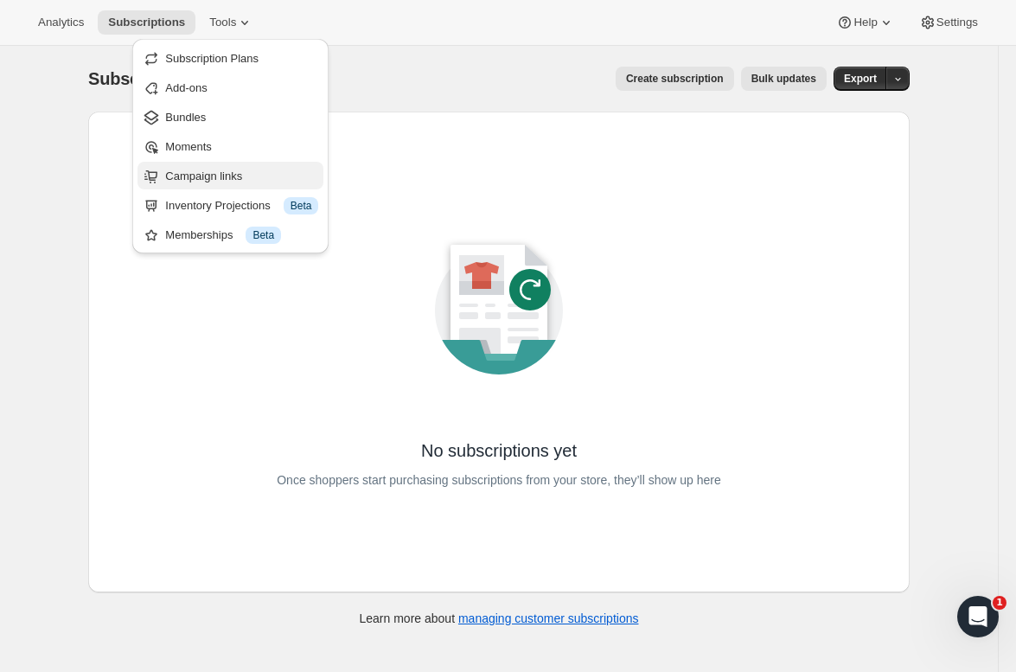
click at [247, 180] on span "Campaign links" at bounding box center [241, 176] width 153 height 17
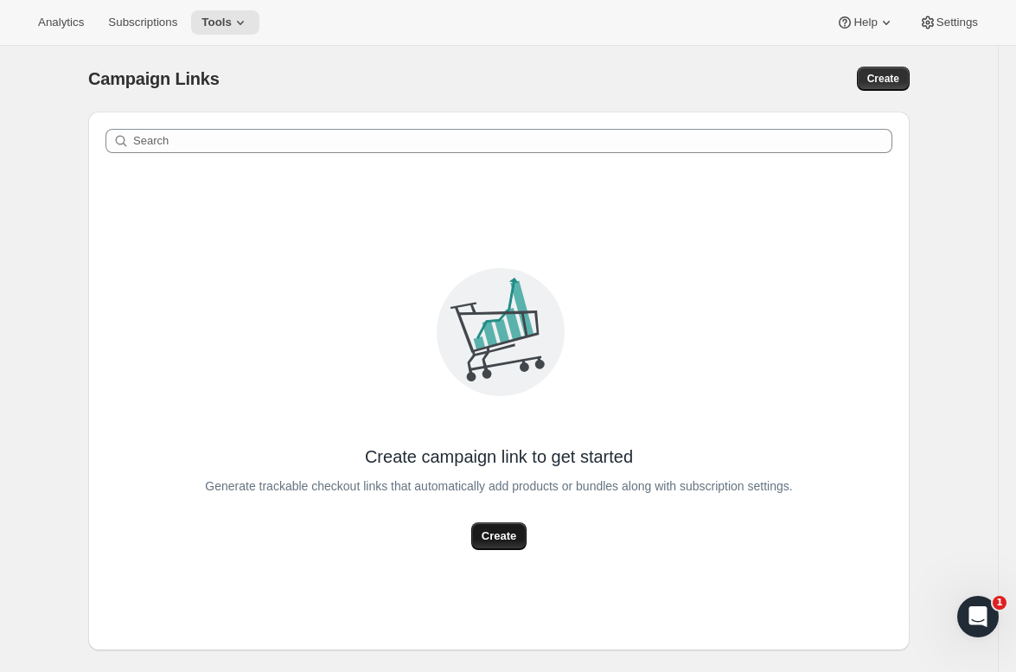
click at [503, 531] on span "Create" at bounding box center [499, 536] width 35 height 17
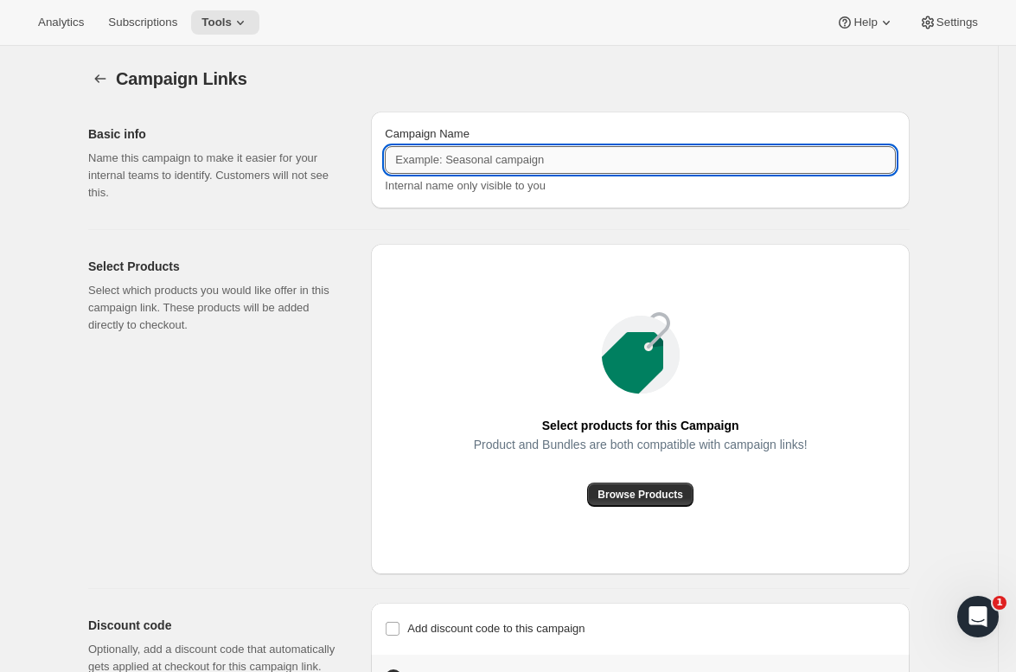
click at [459, 151] on input "Campaign Name" at bounding box center [640, 160] width 511 height 28
type input "test campaign"
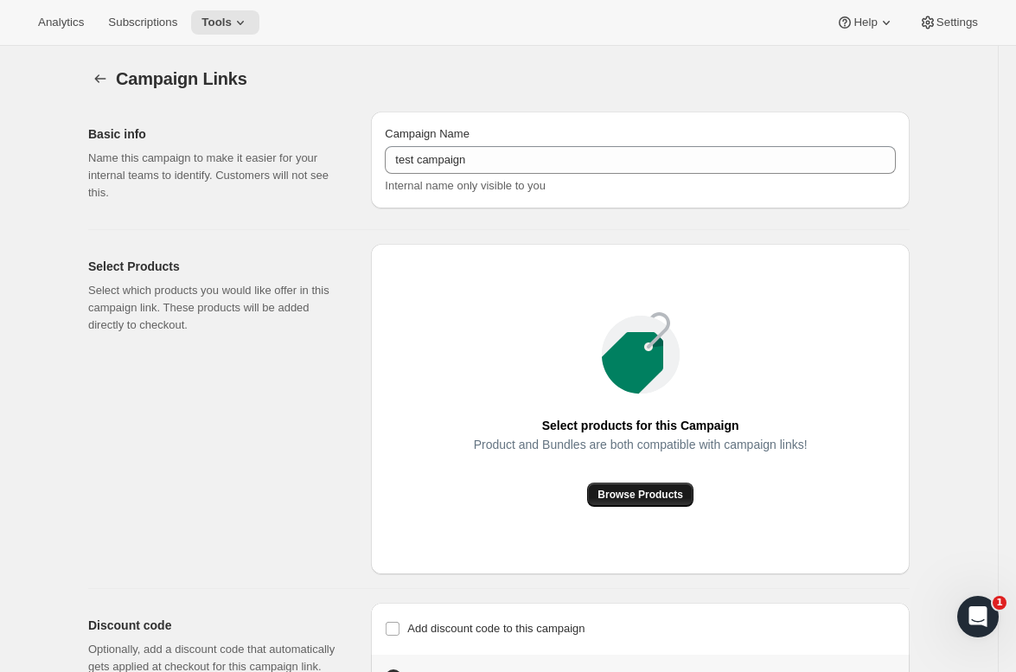
click at [634, 486] on button "Browse Products" at bounding box center [640, 495] width 106 height 24
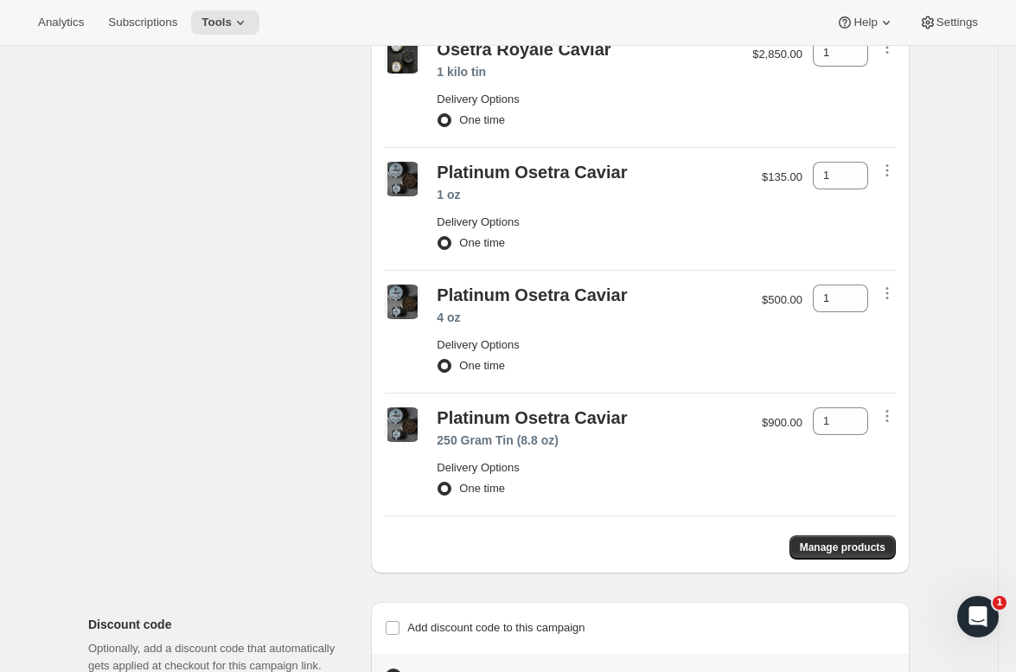
scroll to position [2067, 0]
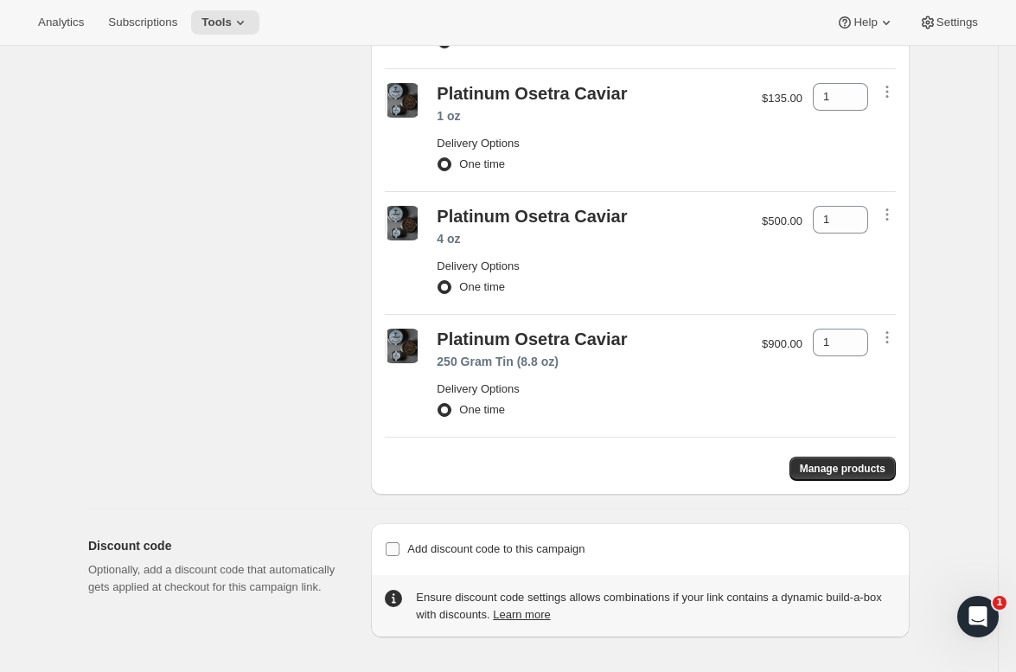
click at [515, 550] on span "Add discount code to this campaign" at bounding box center [495, 548] width 177 height 13
click at [400, 550] on input "Add discount code to this campaign" at bounding box center [393, 549] width 14 height 14
checkbox input "true"
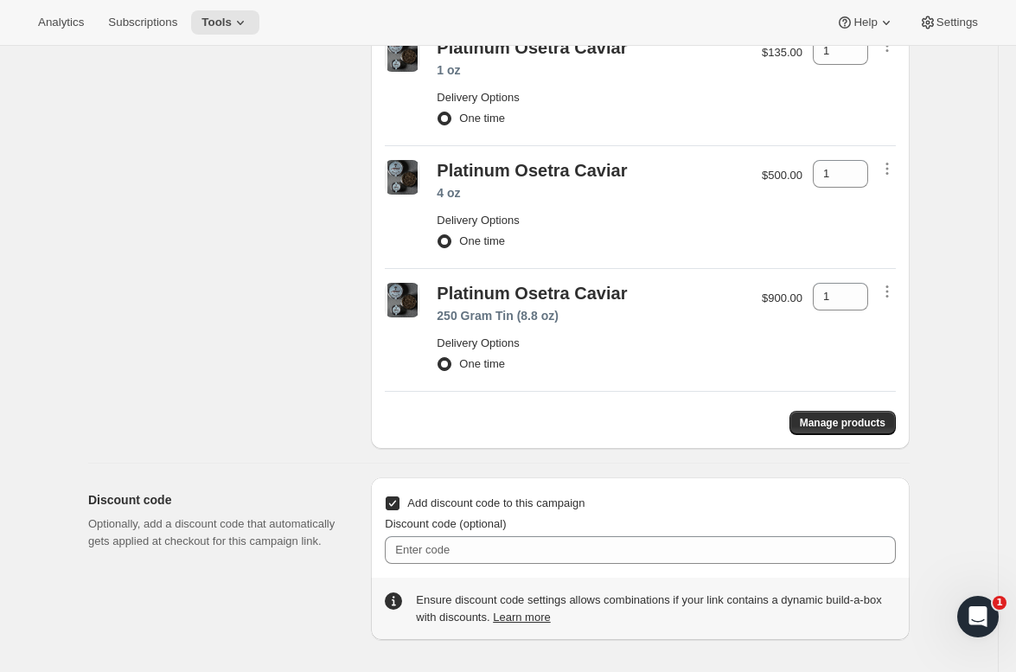
scroll to position [2116, 0]
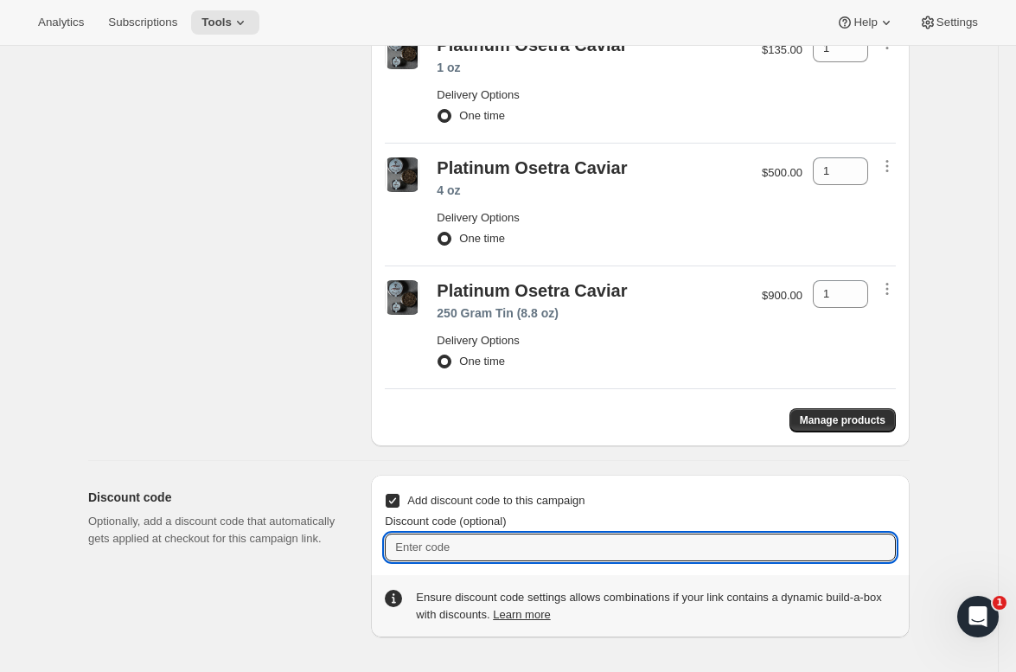
click at [514, 550] on input "Discount code (optional)" at bounding box center [640, 548] width 511 height 28
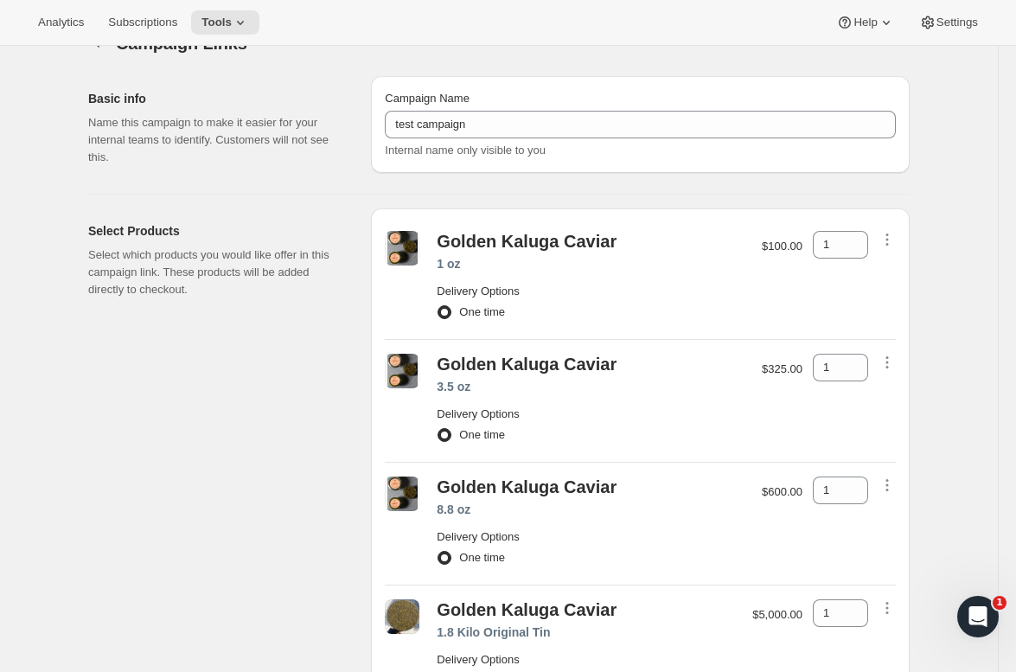
scroll to position [0, 0]
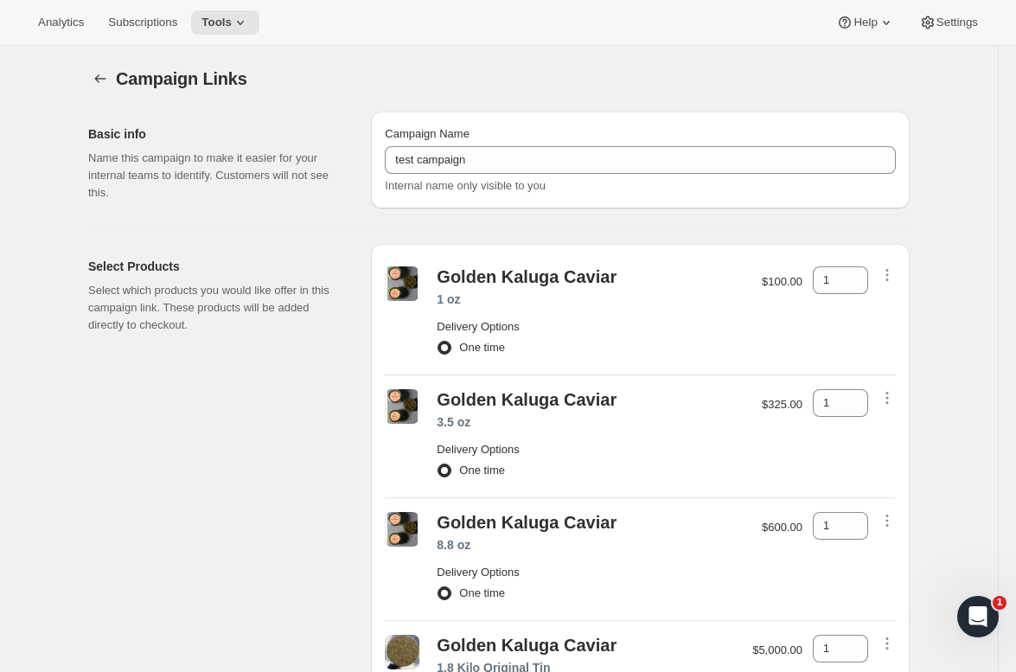
type input "testdiscount"
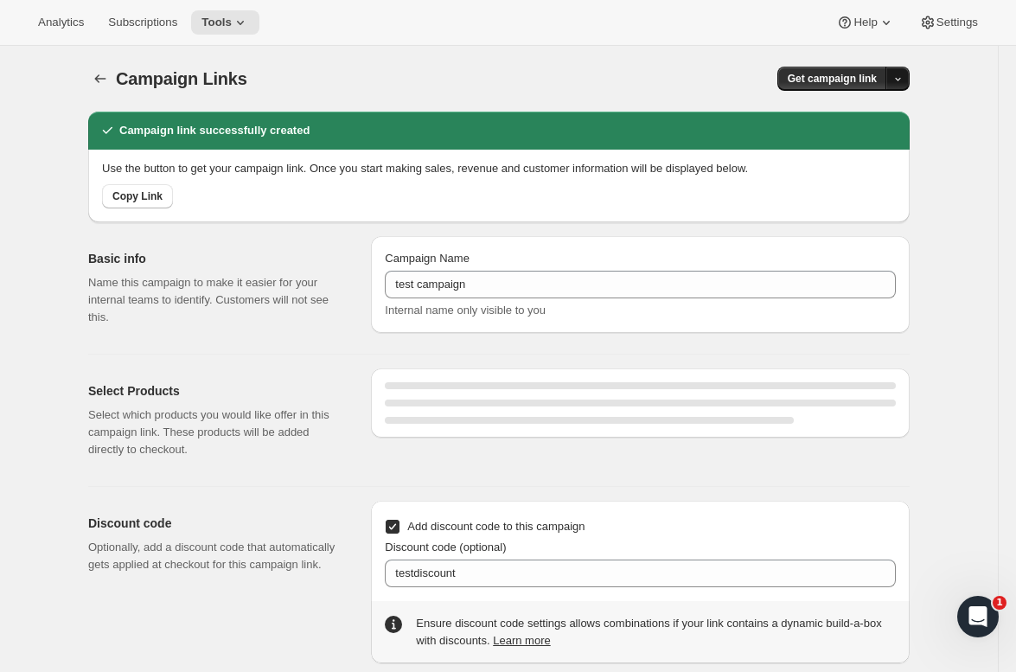
click at [894, 78] on icon "button" at bounding box center [898, 79] width 11 height 11
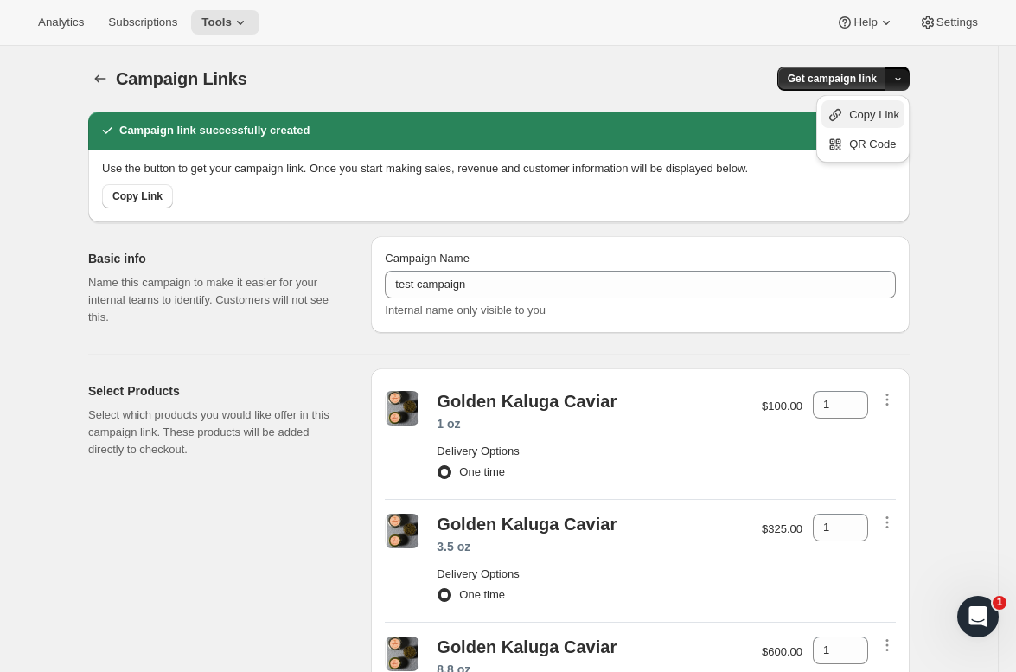
click at [859, 113] on span "Copy Link" at bounding box center [874, 114] width 50 height 13
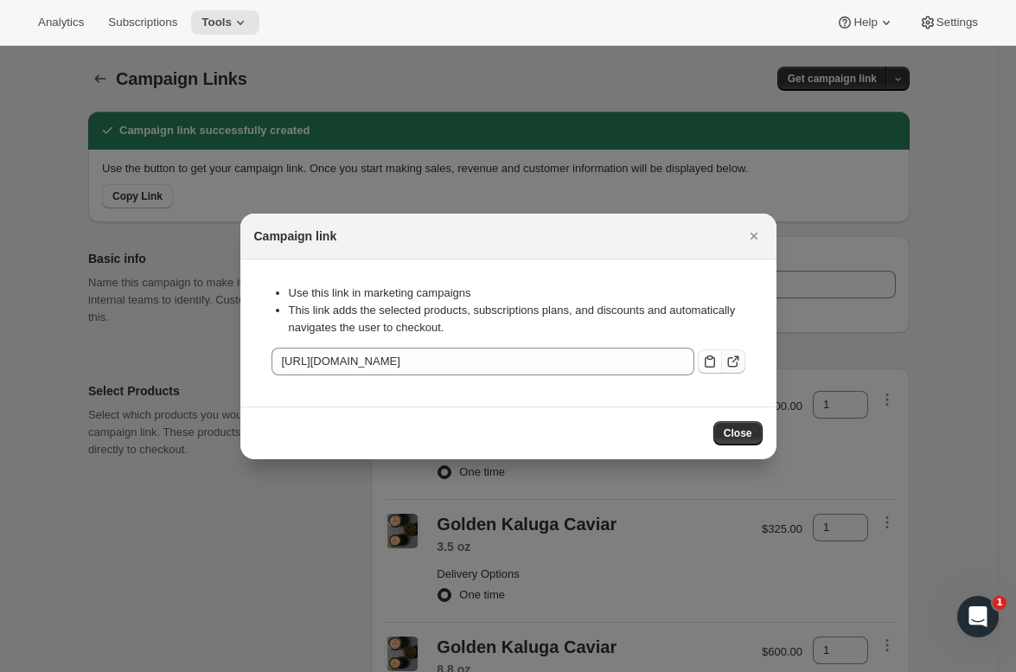
click at [735, 365] on icon ":r3b:" at bounding box center [733, 361] width 17 height 17
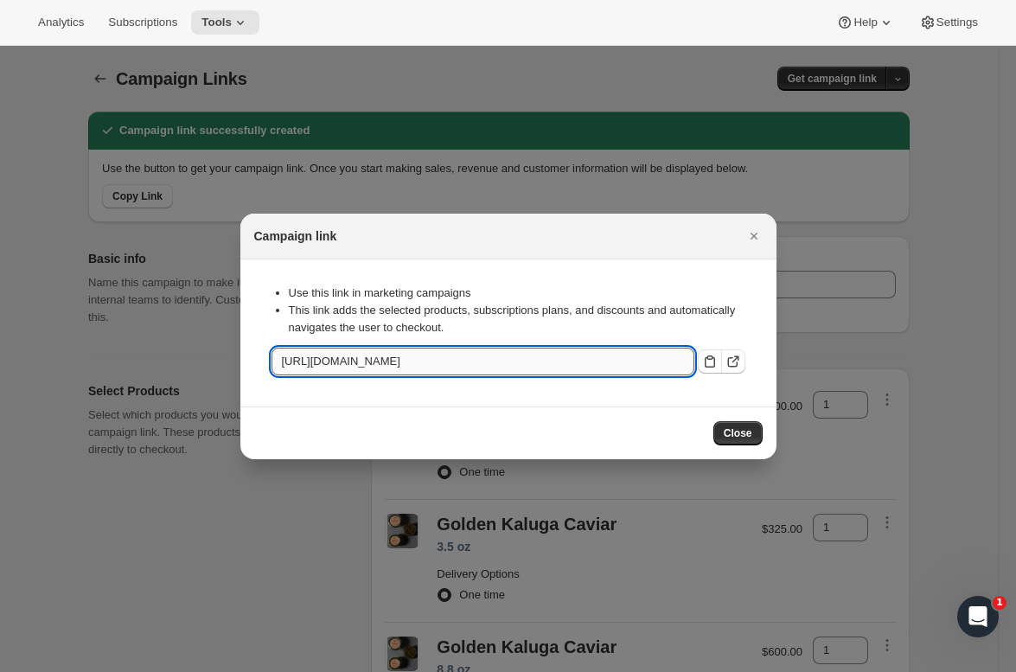
click at [608, 367] on input "https://www.regalisfoods.com/tools/bundle-subscriptions/cl/315a5766-8ade-452c-a…" at bounding box center [483, 362] width 423 height 28
click at [728, 419] on div "Close" at bounding box center [508, 433] width 536 height 53
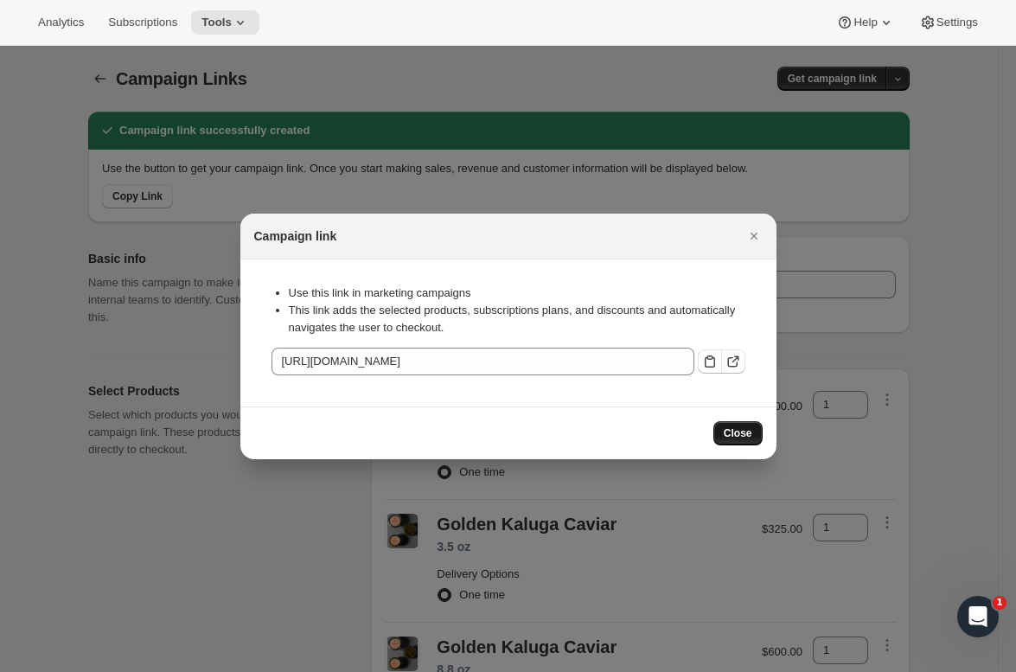
click at [729, 433] on span "Close" at bounding box center [738, 433] width 29 height 14
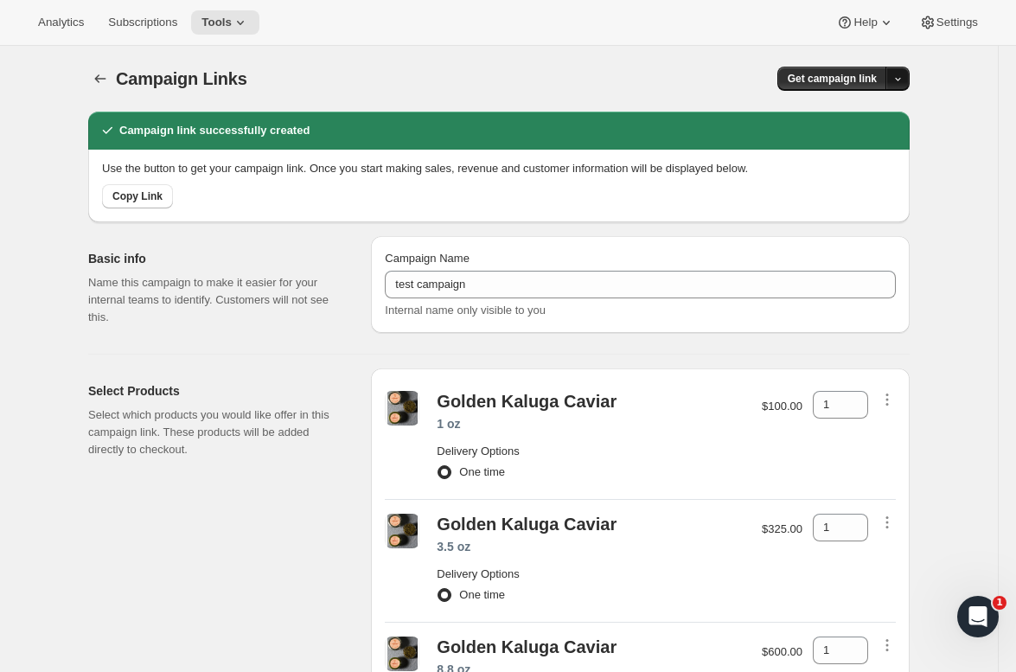
click at [891, 76] on button "button" at bounding box center [898, 79] width 24 height 24
click at [971, 18] on span "Settings" at bounding box center [958, 23] width 42 height 14
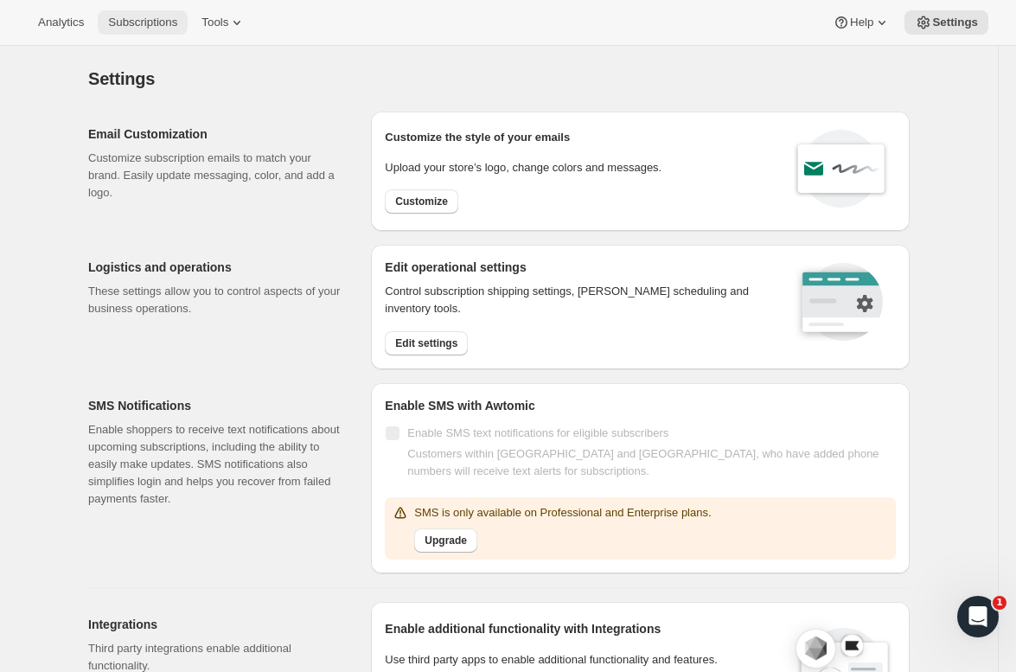
click at [132, 20] on span "Subscriptions" at bounding box center [142, 23] width 69 height 14
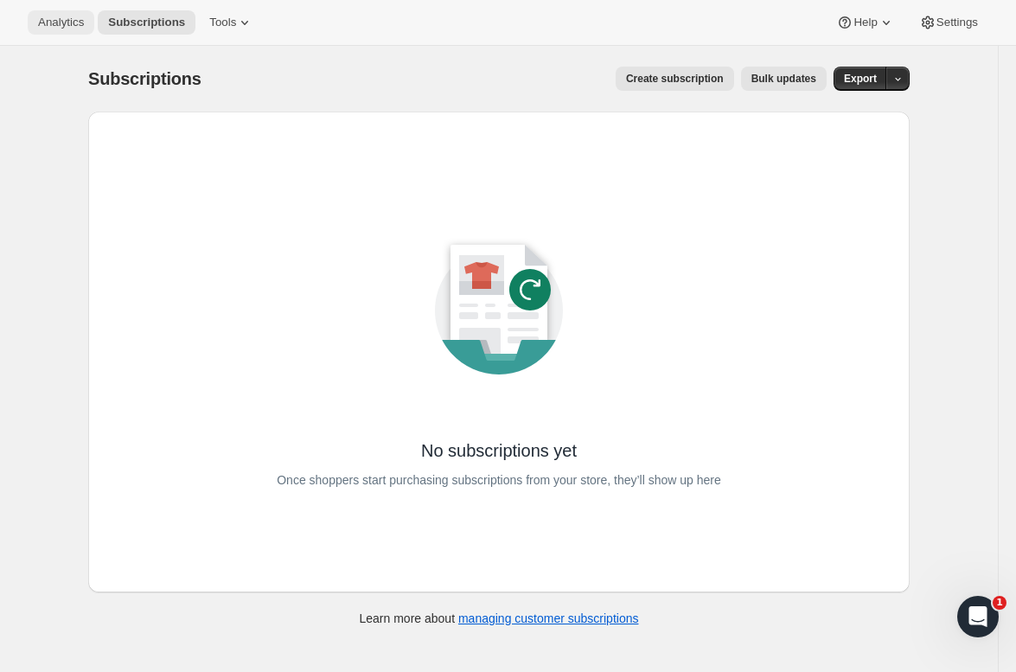
click at [59, 33] on button "Analytics" at bounding box center [61, 22] width 67 height 24
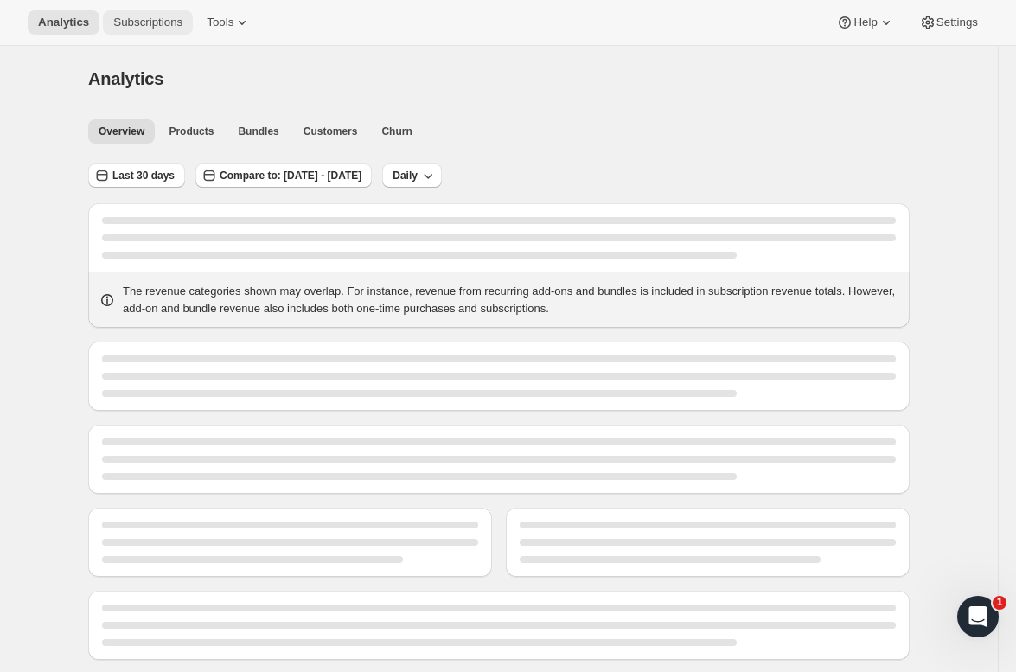
click at [130, 27] on span "Subscriptions" at bounding box center [147, 23] width 69 height 14
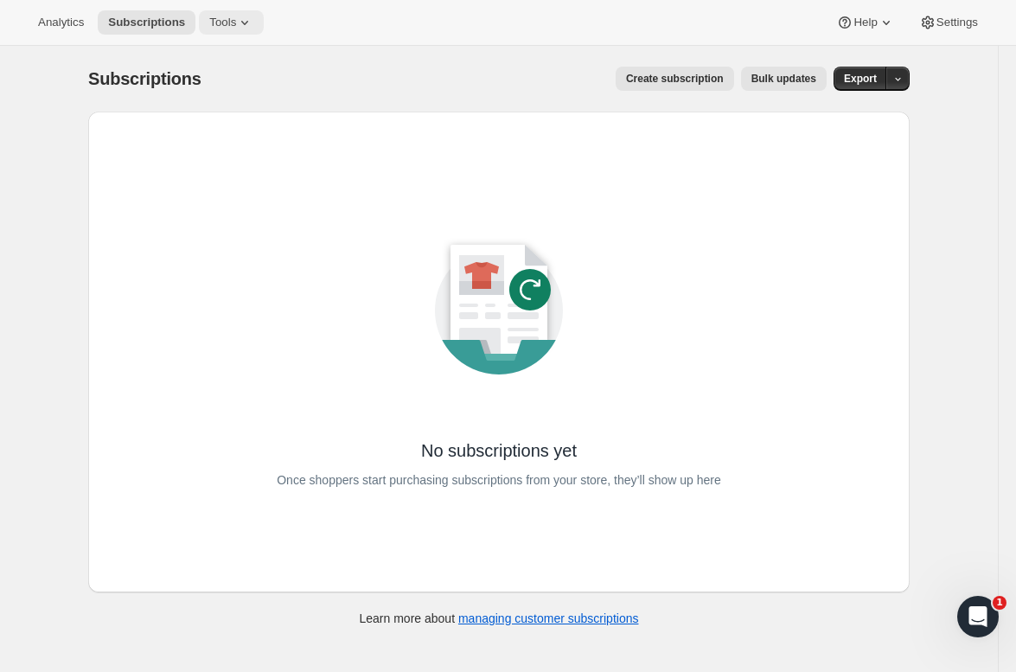
click at [251, 26] on icon at bounding box center [244, 22] width 17 height 17
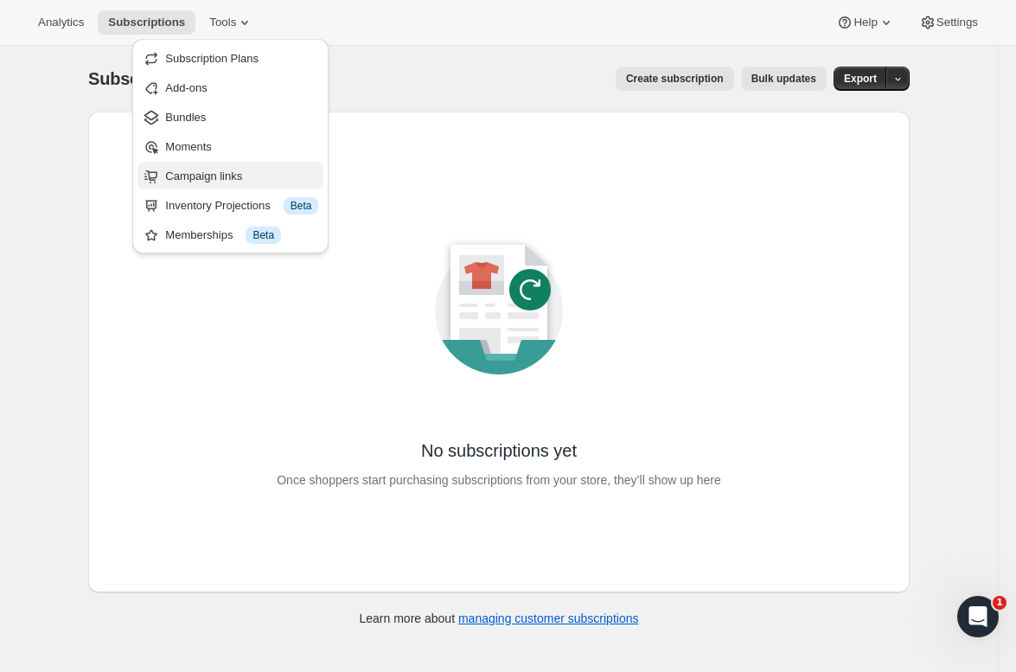
click at [208, 166] on button "Campaign links" at bounding box center [231, 176] width 186 height 28
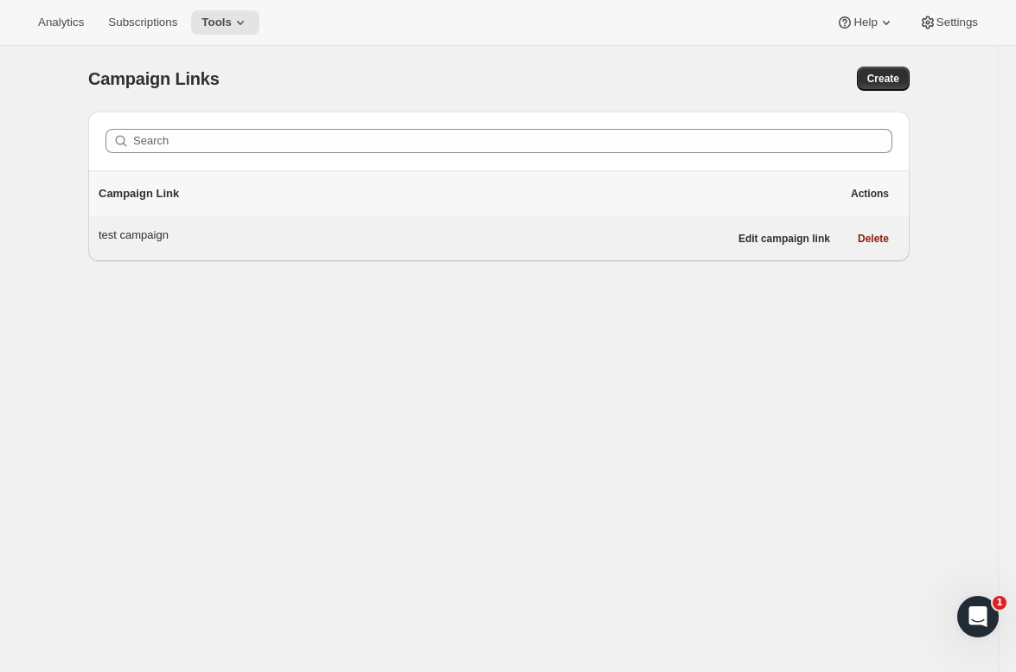
click at [428, 236] on div "test campaign" at bounding box center [414, 235] width 630 height 17
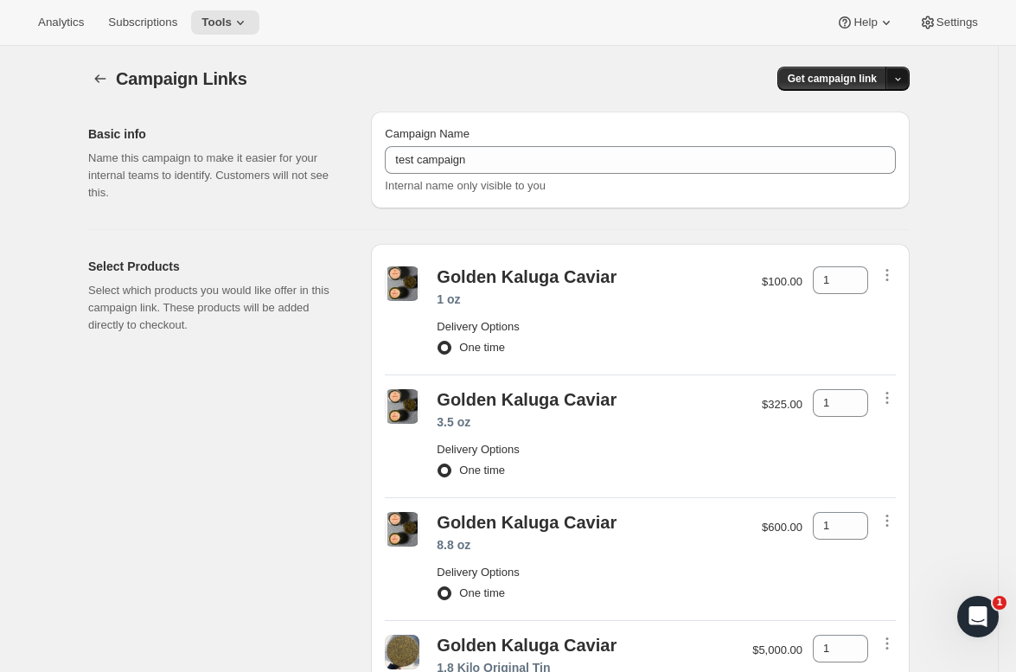
click at [896, 79] on icon "button" at bounding box center [898, 79] width 6 height 3
click at [260, 24] on button "Tools" at bounding box center [225, 22] width 68 height 24
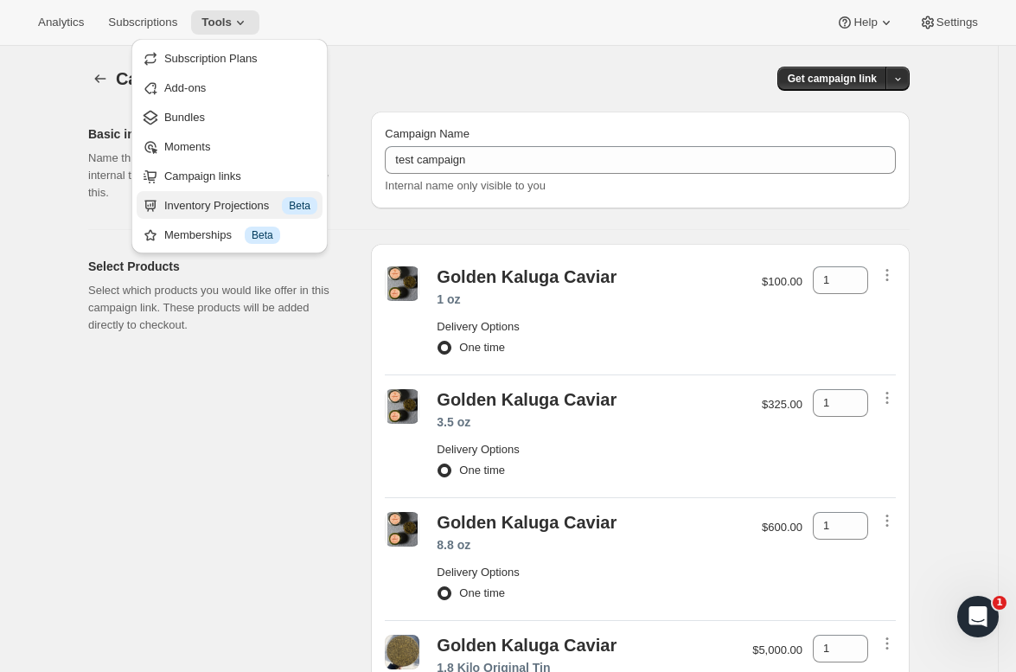
click at [223, 205] on div "Inventory Projections Info Beta" at bounding box center [240, 205] width 153 height 17
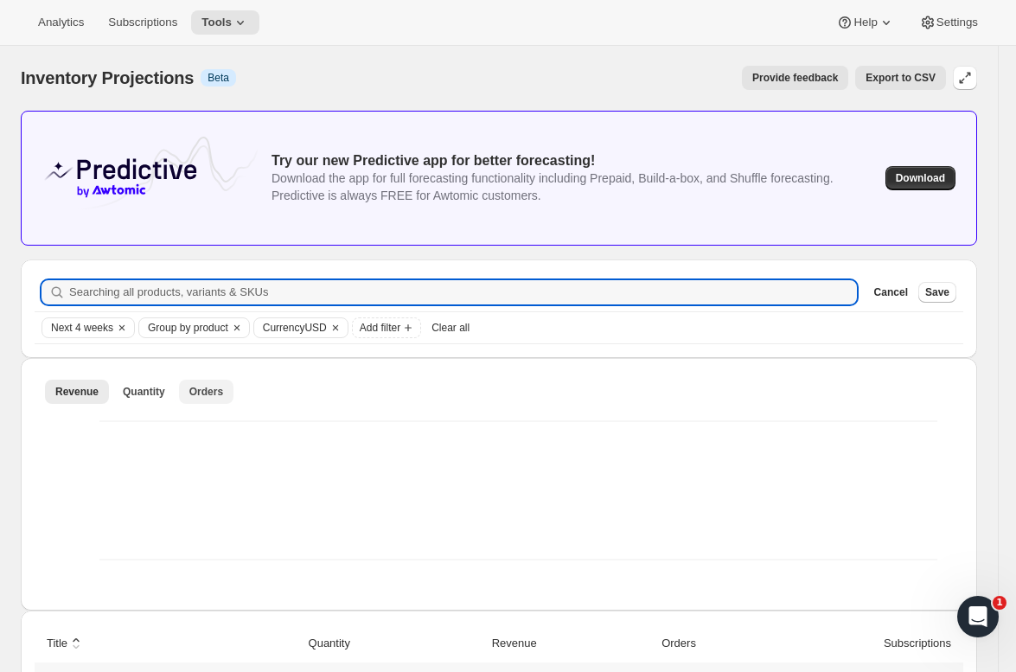
scroll to position [64, 0]
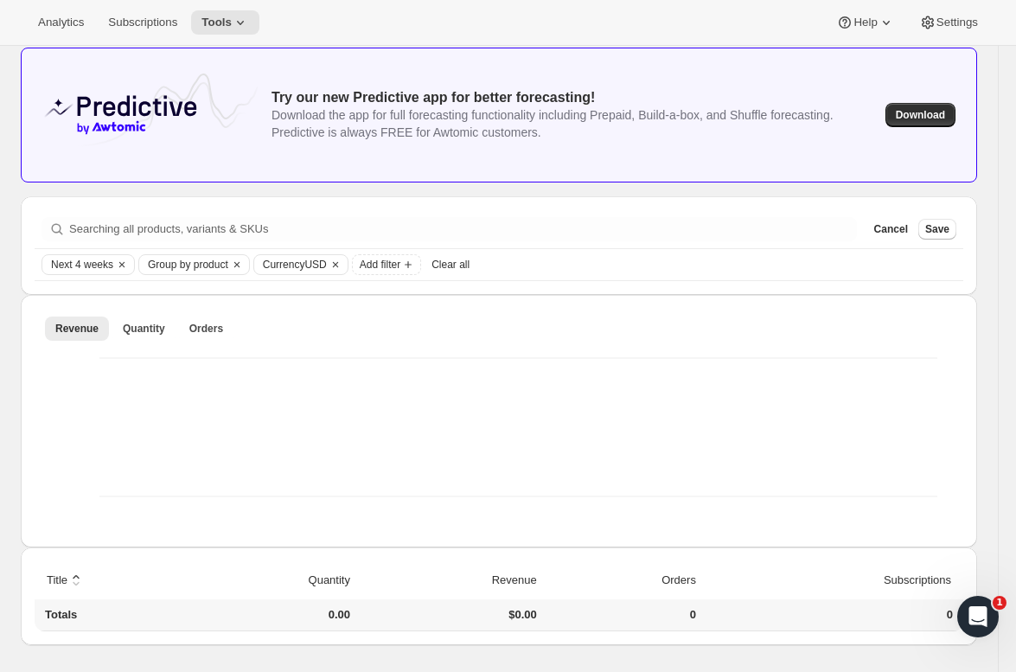
click at [223, 35] on div "Analytics Subscriptions Tools Help Settings" at bounding box center [508, 23] width 1016 height 46
click at [225, 27] on span "Tools" at bounding box center [217, 23] width 30 height 14
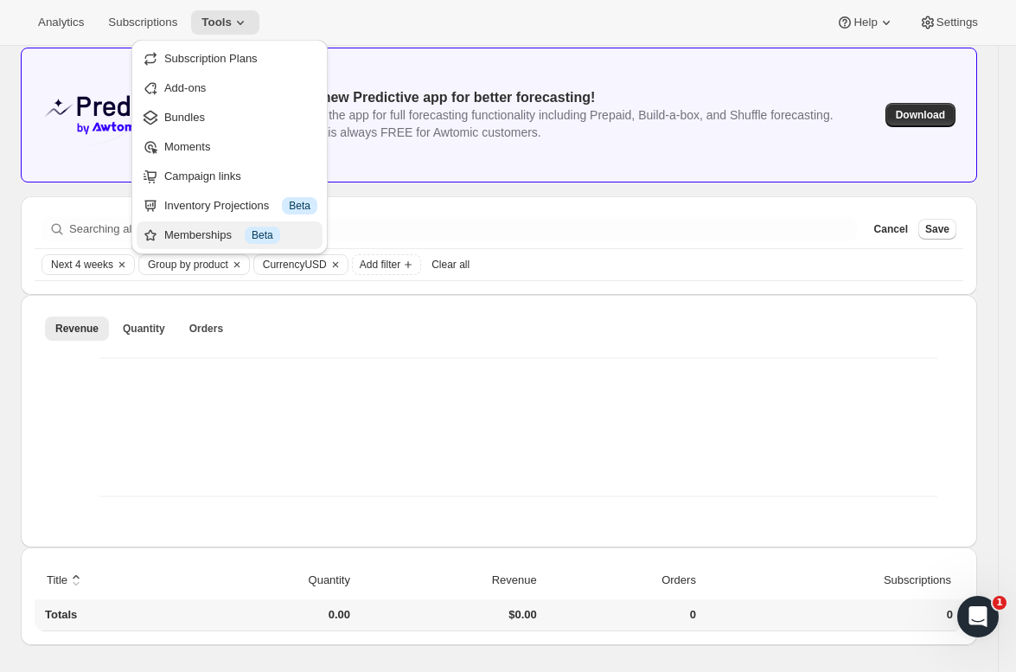
click at [229, 234] on div "Memberships Info Beta" at bounding box center [240, 235] width 153 height 17
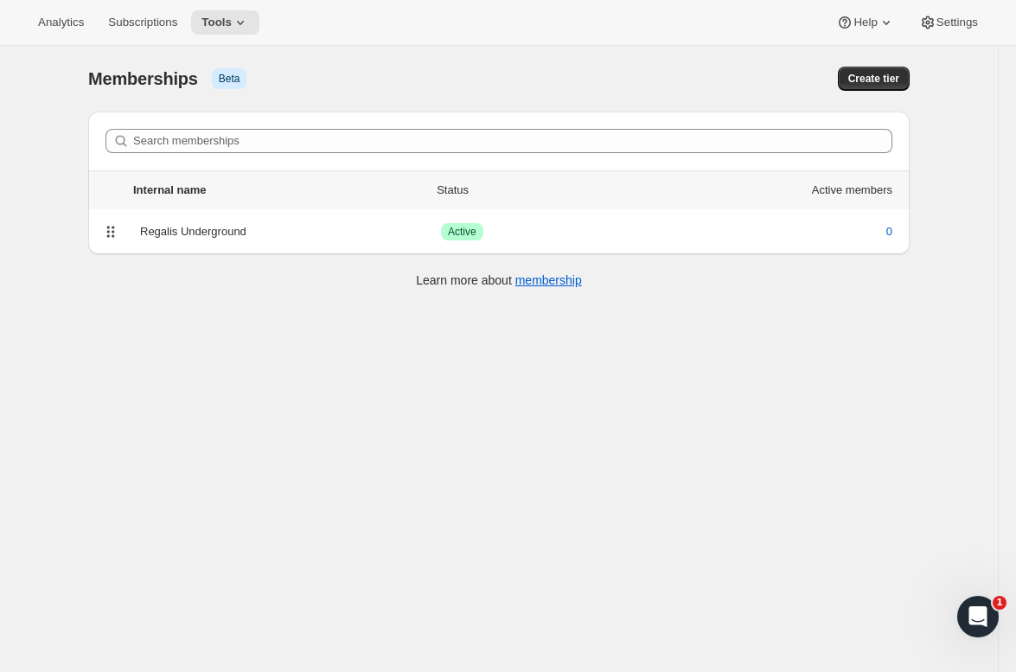
click at [229, 9] on div "Analytics Subscriptions Tools Help Settings" at bounding box center [508, 23] width 1016 height 46
click at [229, 23] on span "Tools" at bounding box center [217, 23] width 30 height 14
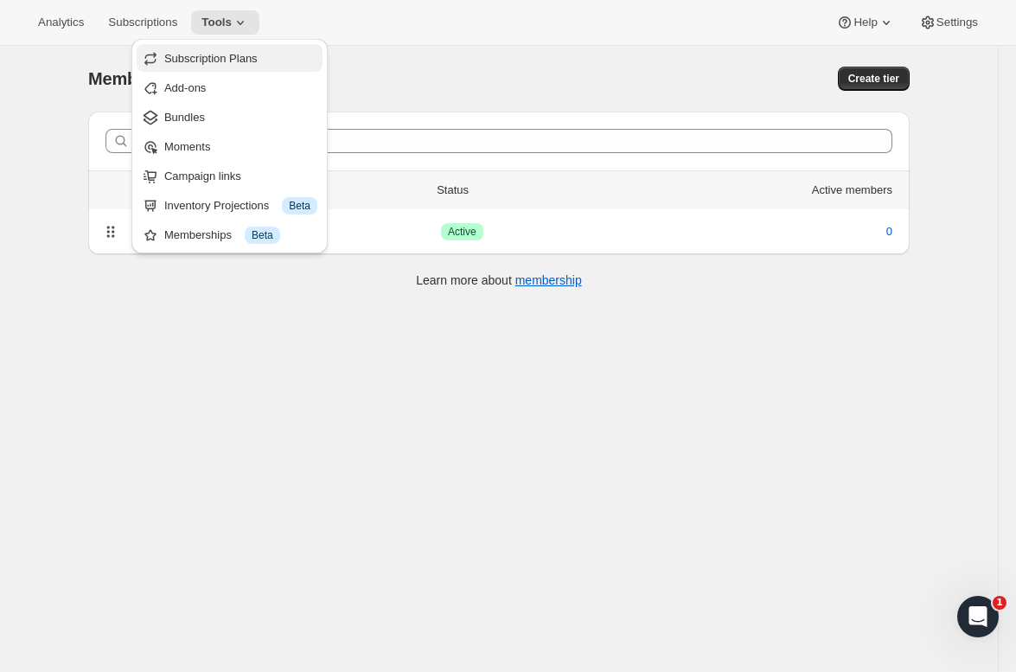
click at [225, 63] on span "Subscription Plans" at bounding box center [210, 58] width 93 height 13
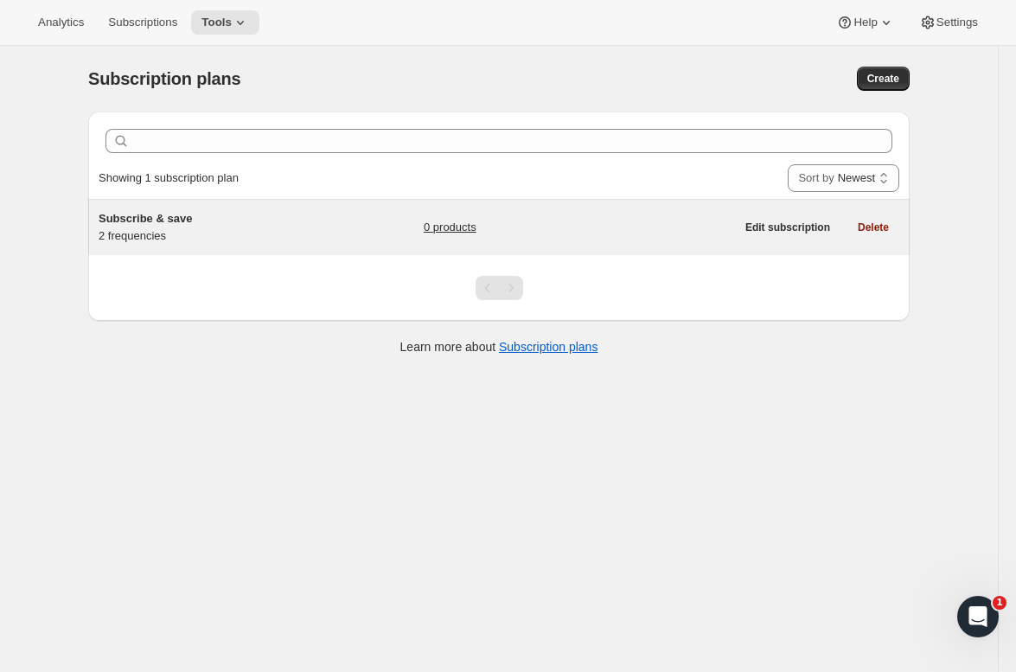
click at [195, 224] on h5 "Subscribe & save" at bounding box center [207, 218] width 216 height 17
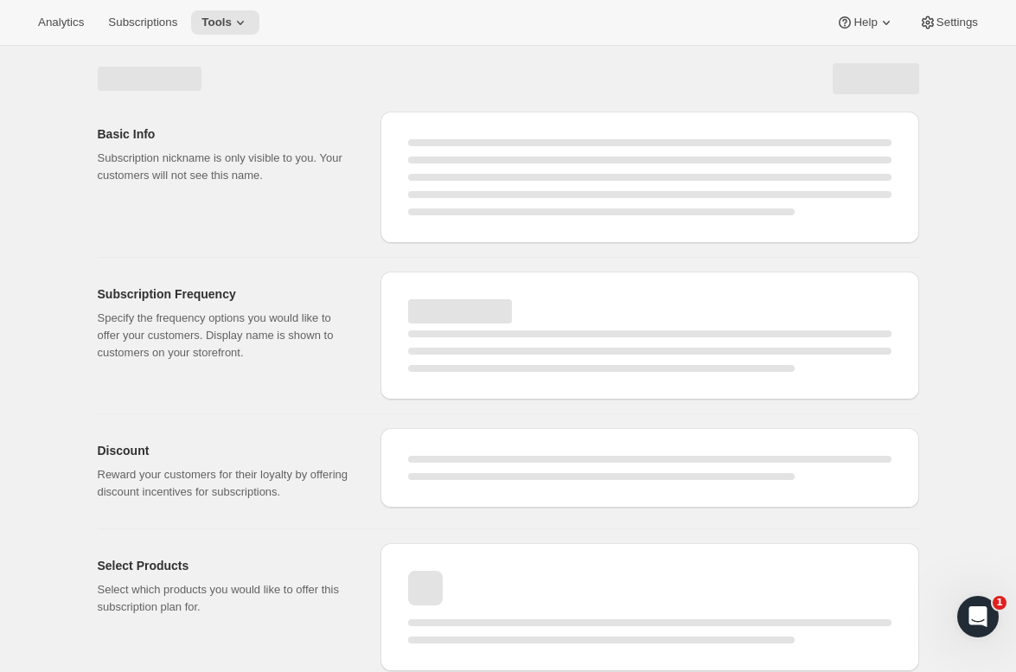
select select "WEEK"
select select "MONTH"
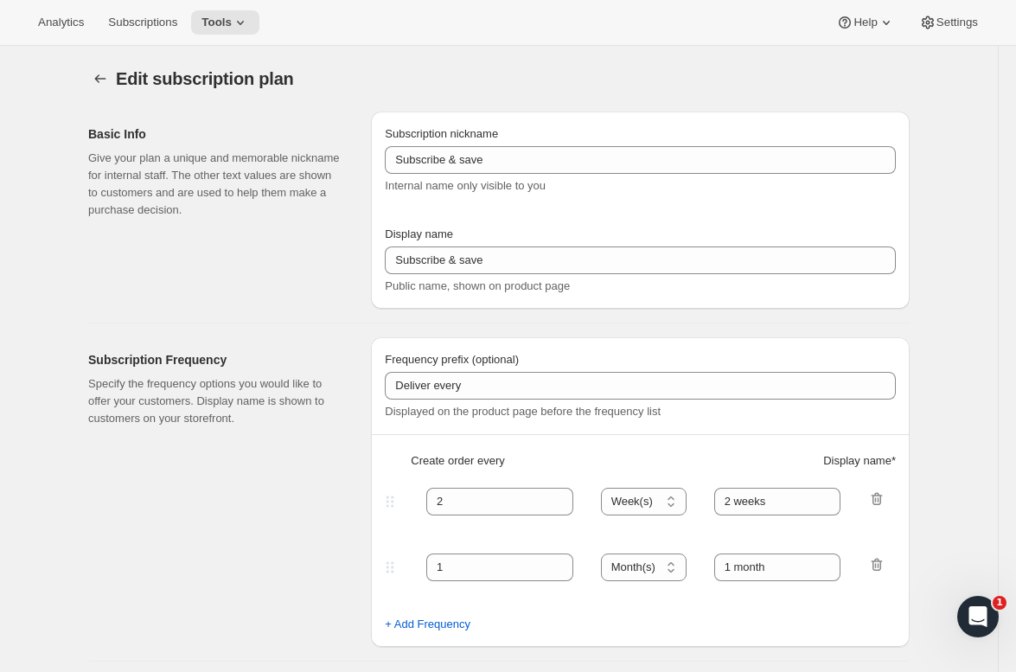
type input "1"
select select "MONTH"
type input "1 month"
type input "2"
type input "2 months"
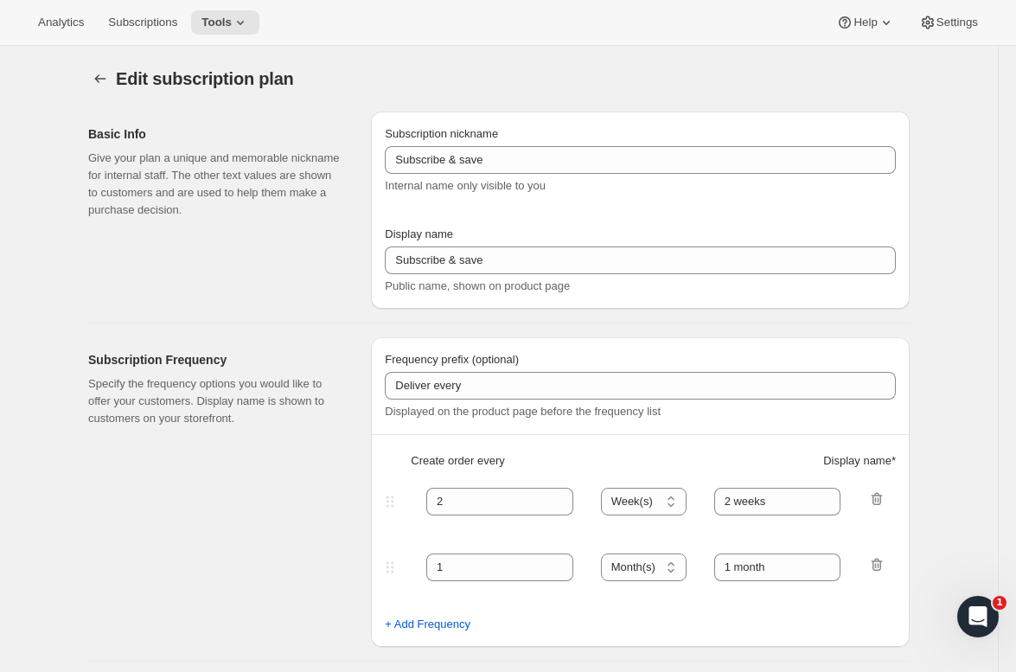
type input "15"
type input "Subscribe to recurring shipments to get 15% off"
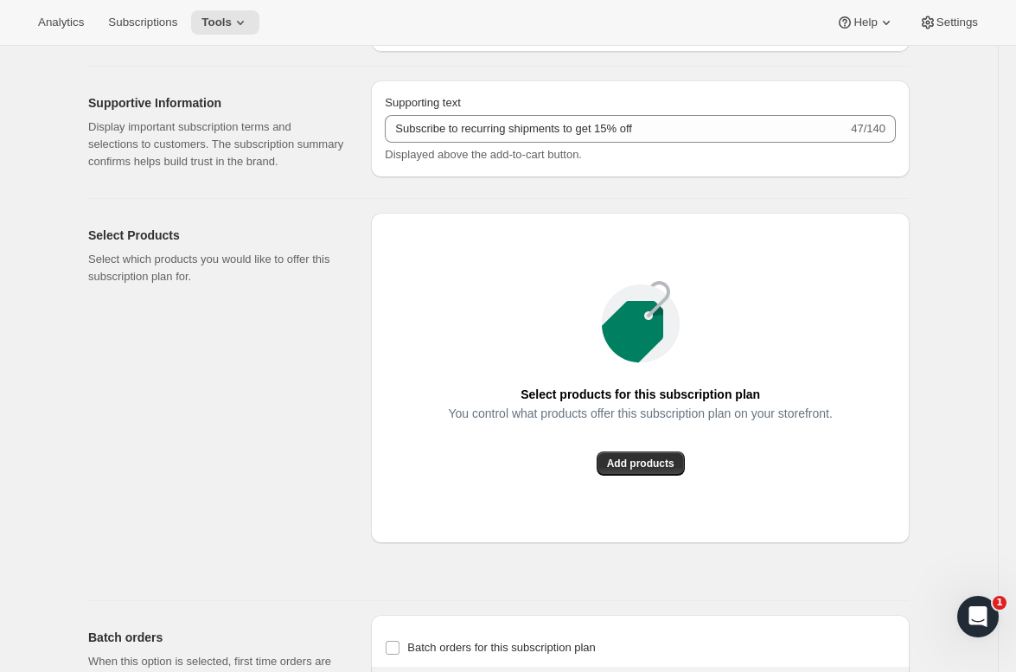
scroll to position [940, 0]
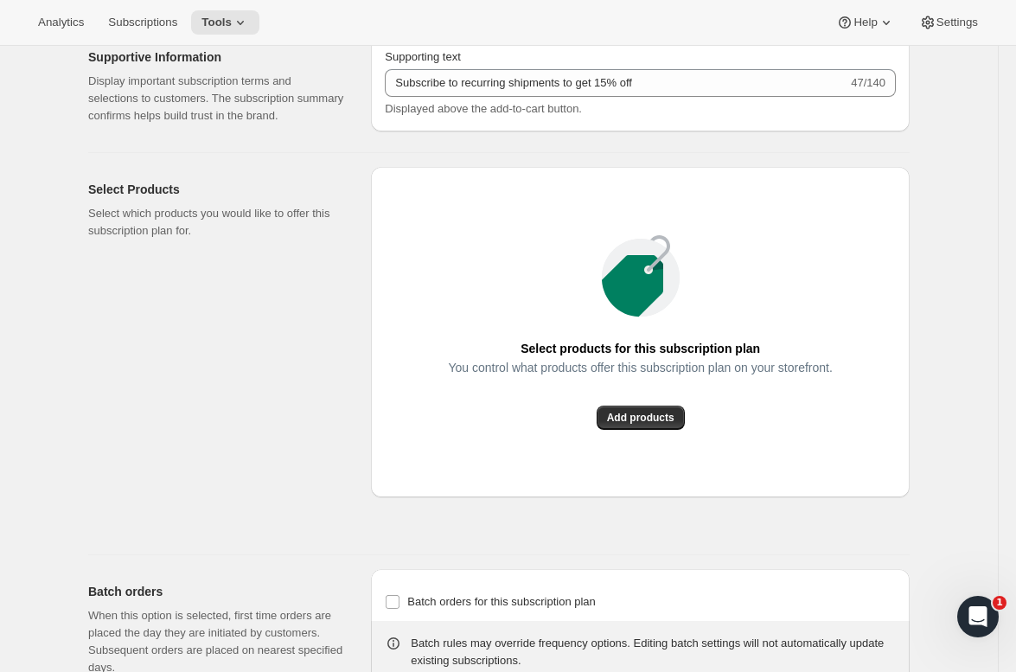
click at [627, 490] on div "Select products for this subscription plan You control what products offer this…" at bounding box center [640, 332] width 539 height 330
click at [627, 425] on span "Add products" at bounding box center [640, 418] width 67 height 14
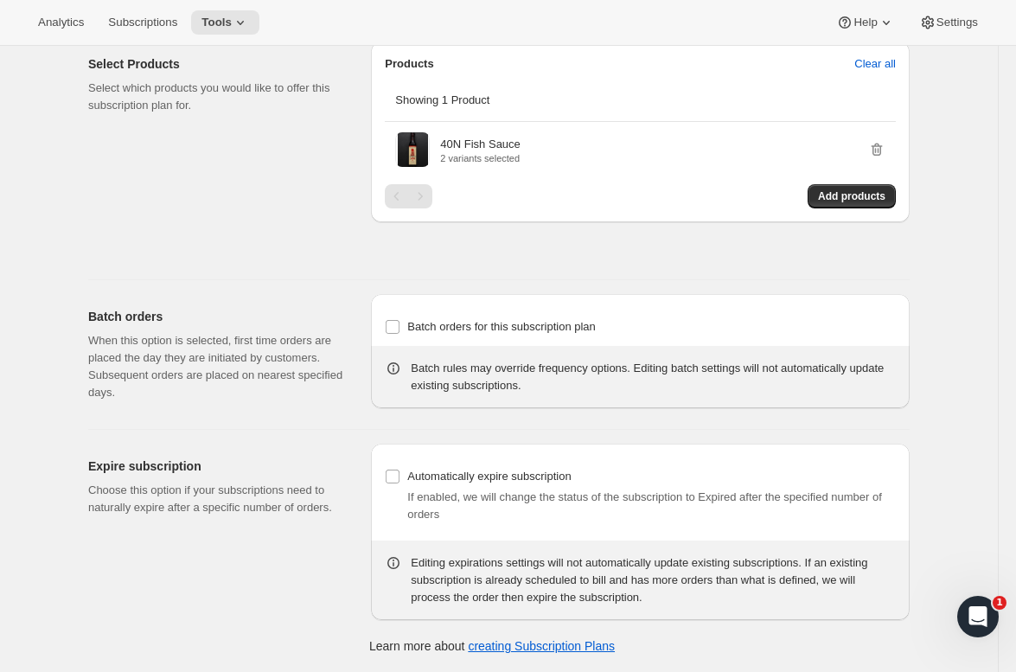
scroll to position [0, 0]
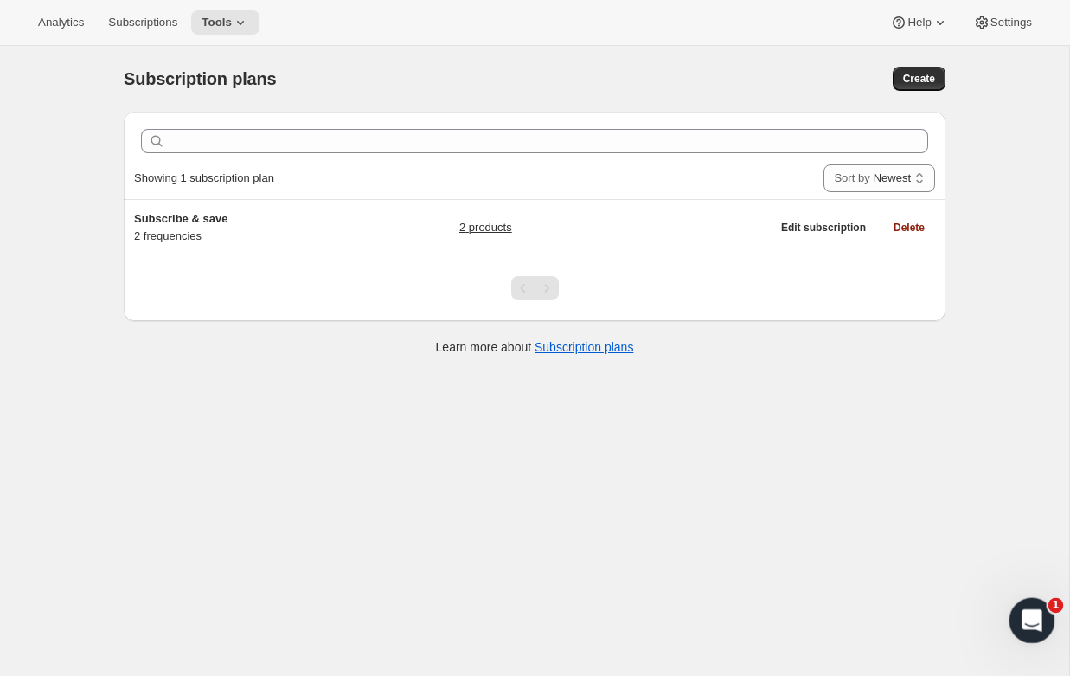
click at [1027, 620] on icon "Open Intercom Messenger" at bounding box center [1029, 618] width 12 height 14
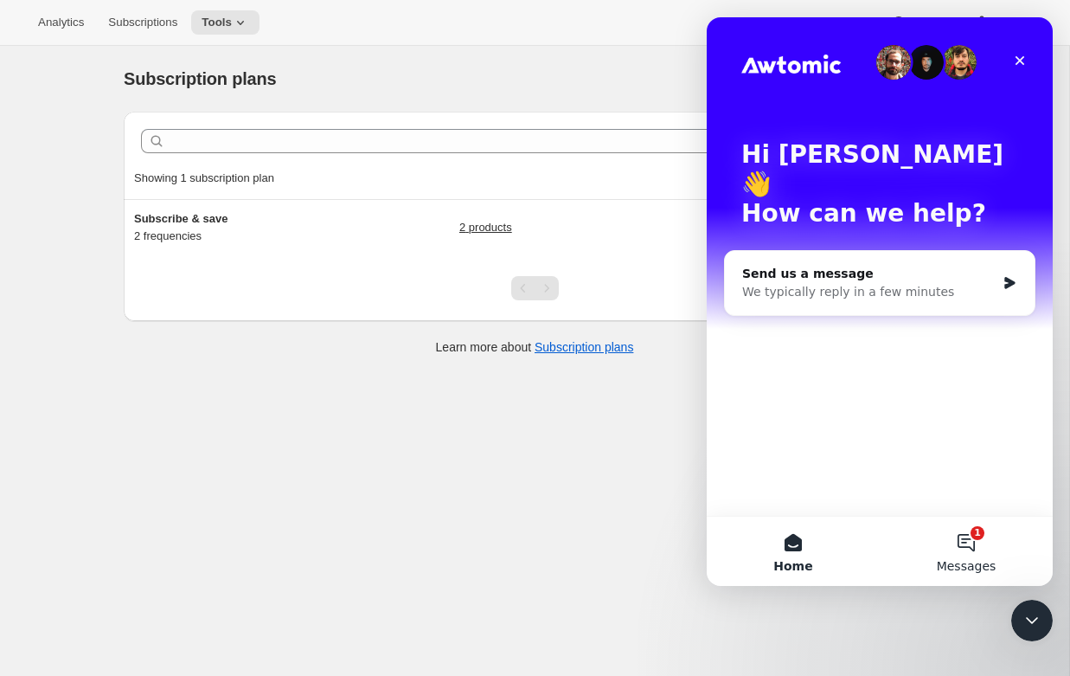
click at [979, 544] on button "1 Messages" at bounding box center [966, 550] width 173 height 69
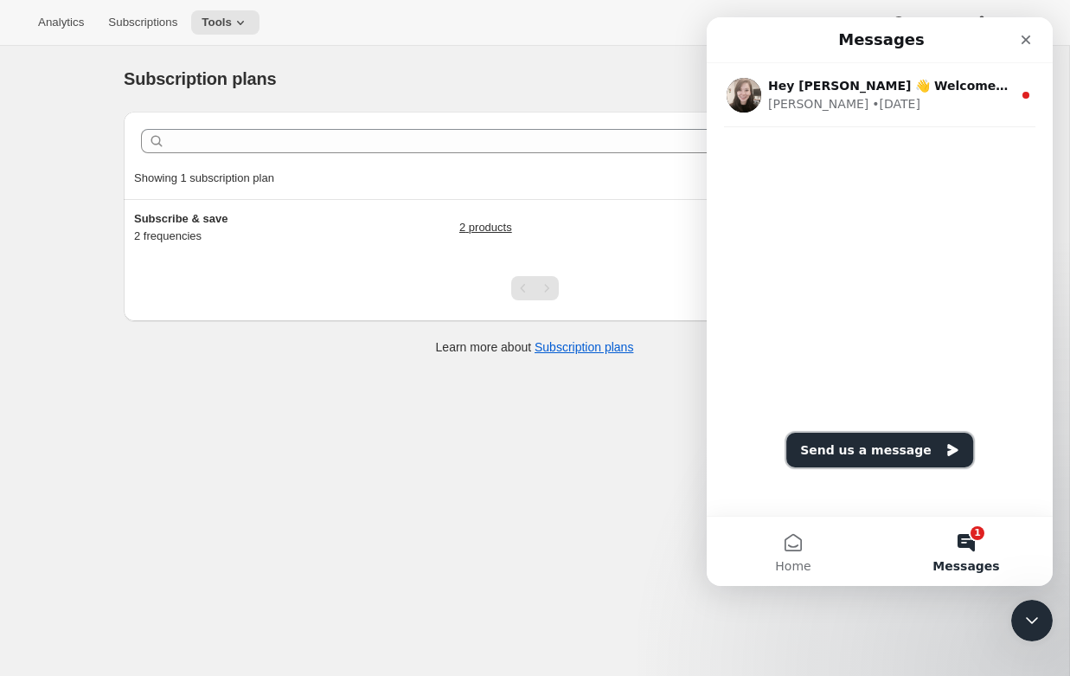
click at [925, 451] on button "Send us a message" at bounding box center [879, 450] width 187 height 35
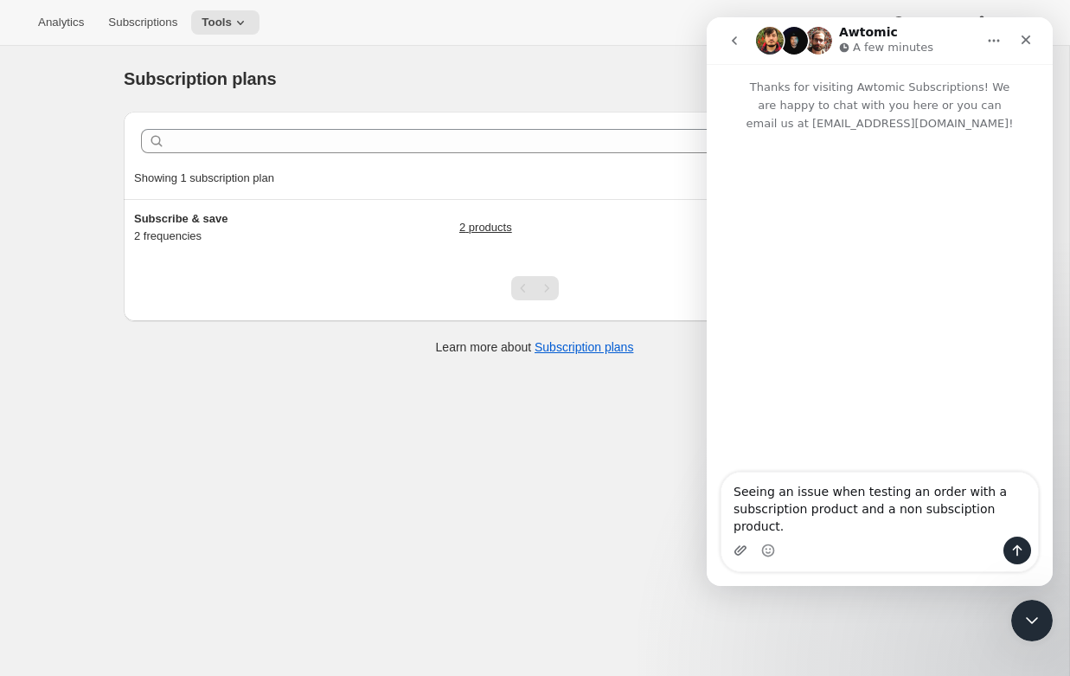
type textarea "Seeing an issue when testing an order with a subscription product and a non sub…"
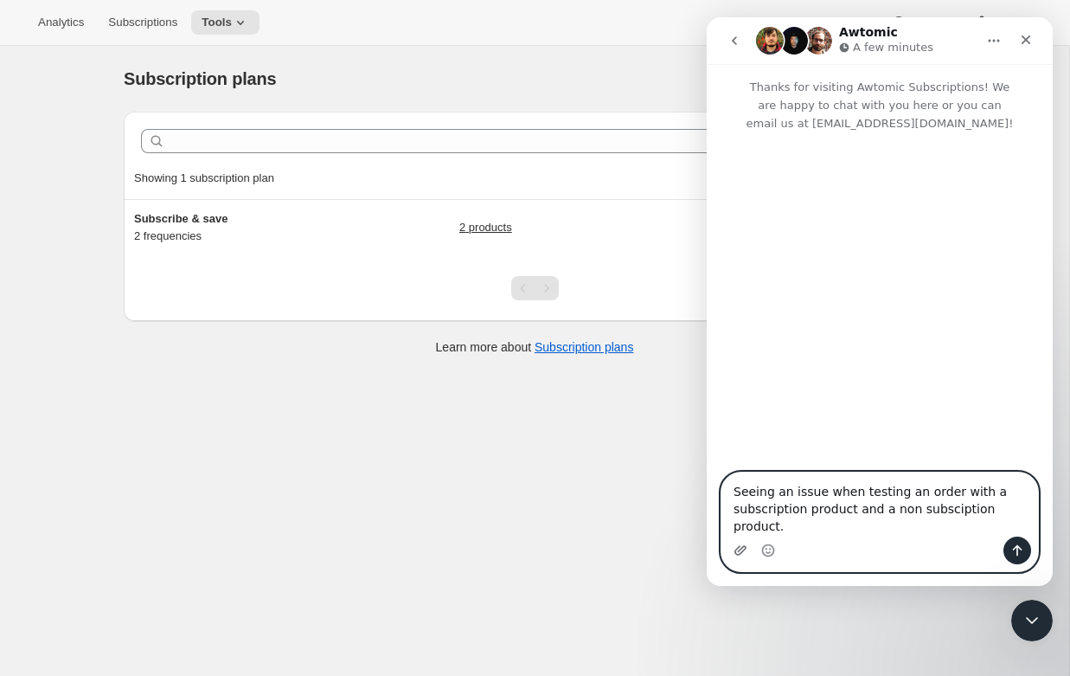
click at [740, 548] on icon "Upload attachment" at bounding box center [740, 550] width 12 height 10
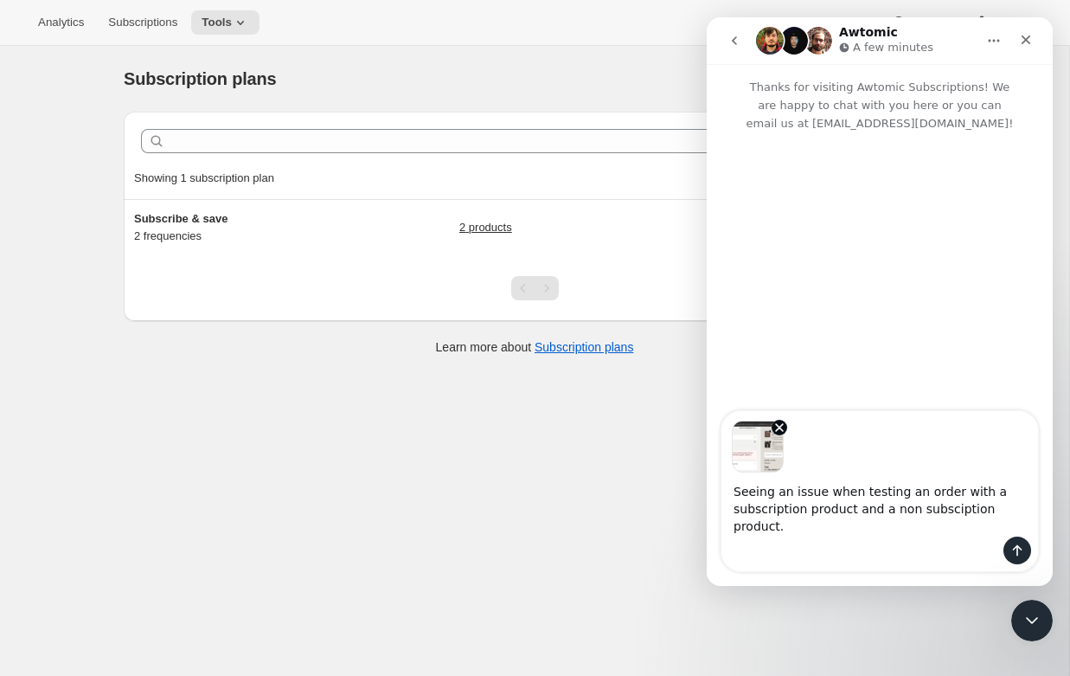
click at [802, 548] on div "Intercom messenger" at bounding box center [879, 550] width 317 height 28
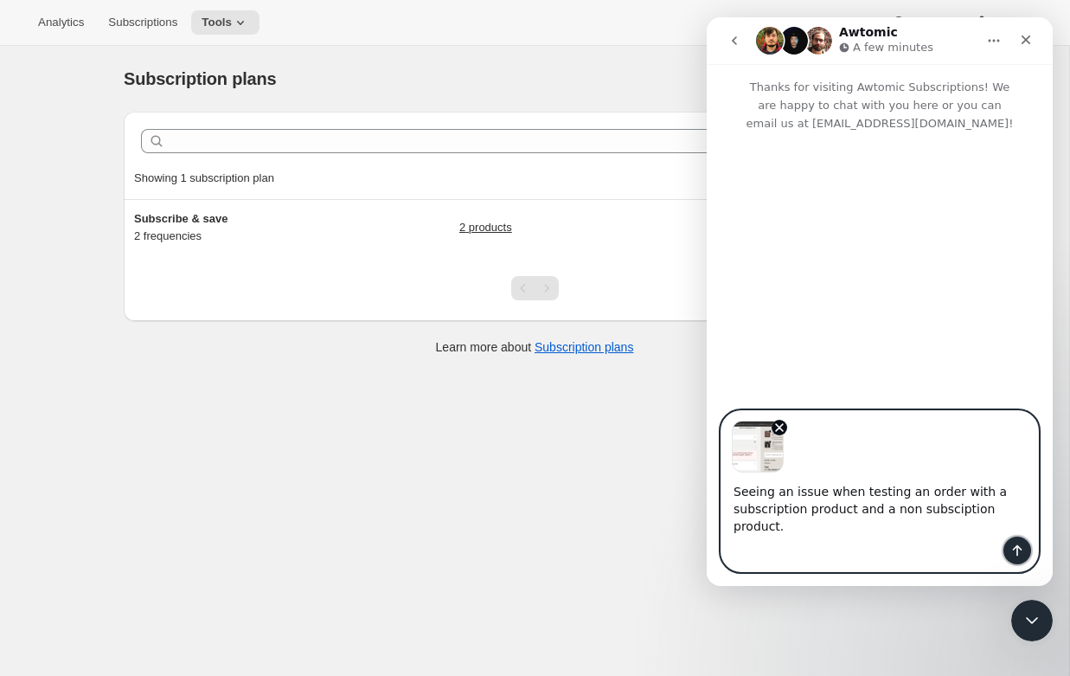
click at [1013, 546] on icon "Send a message…" at bounding box center [1017, 550] width 14 height 14
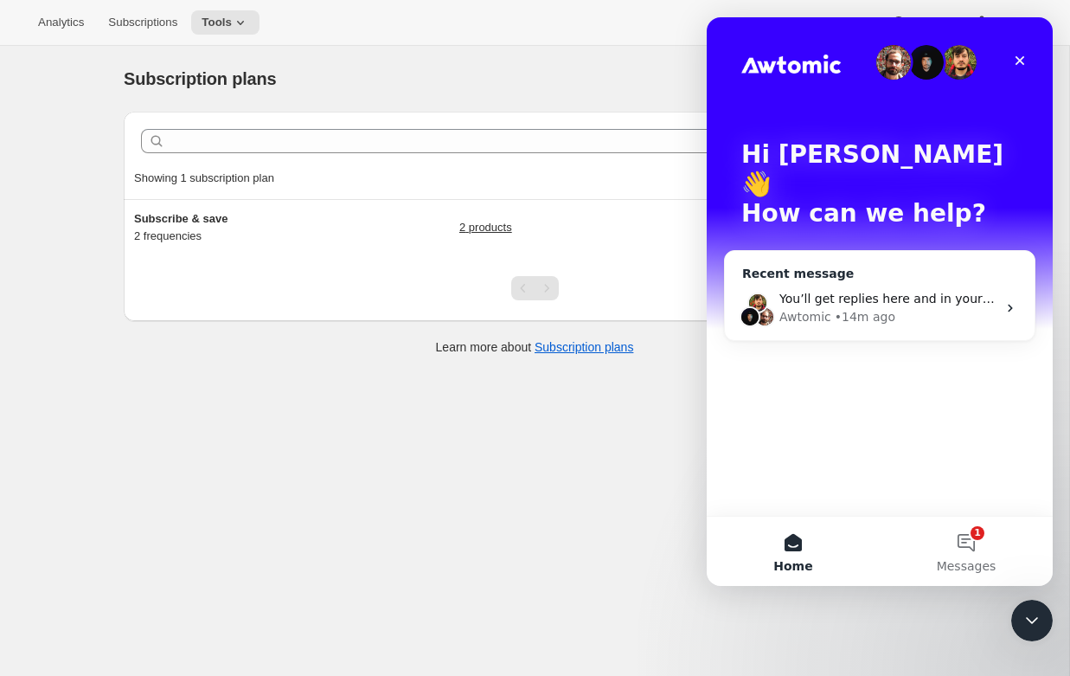
click at [841, 308] on div "• 14m ago" at bounding box center [865, 317] width 61 height 18
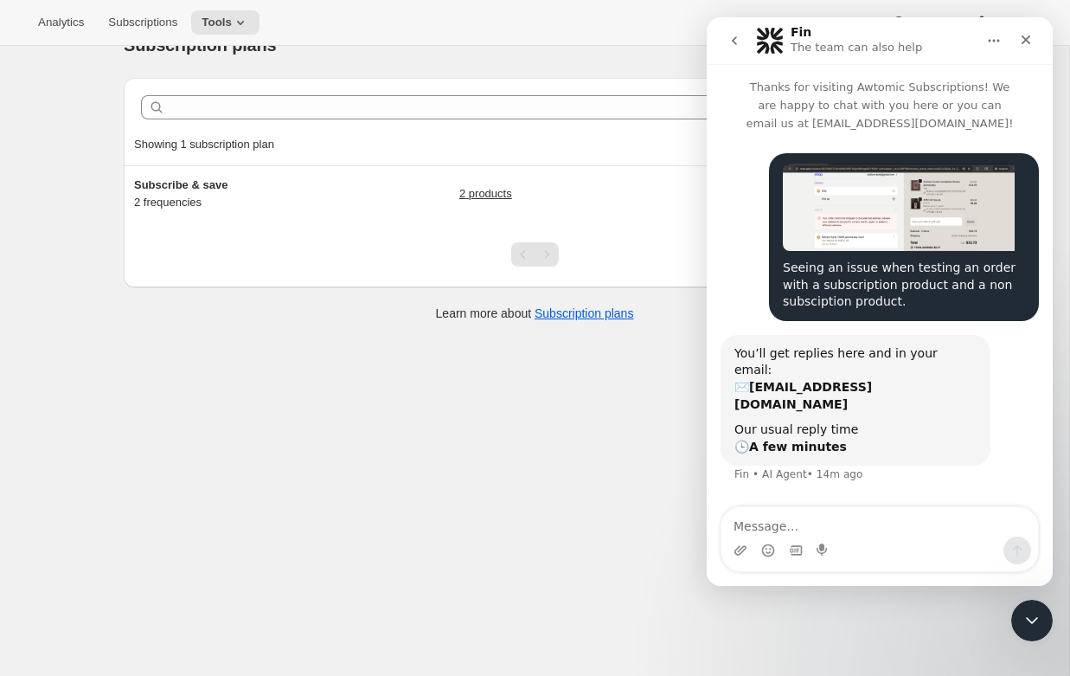
scroll to position [31, 0]
click at [217, 27] on span "Tools" at bounding box center [217, 23] width 30 height 14
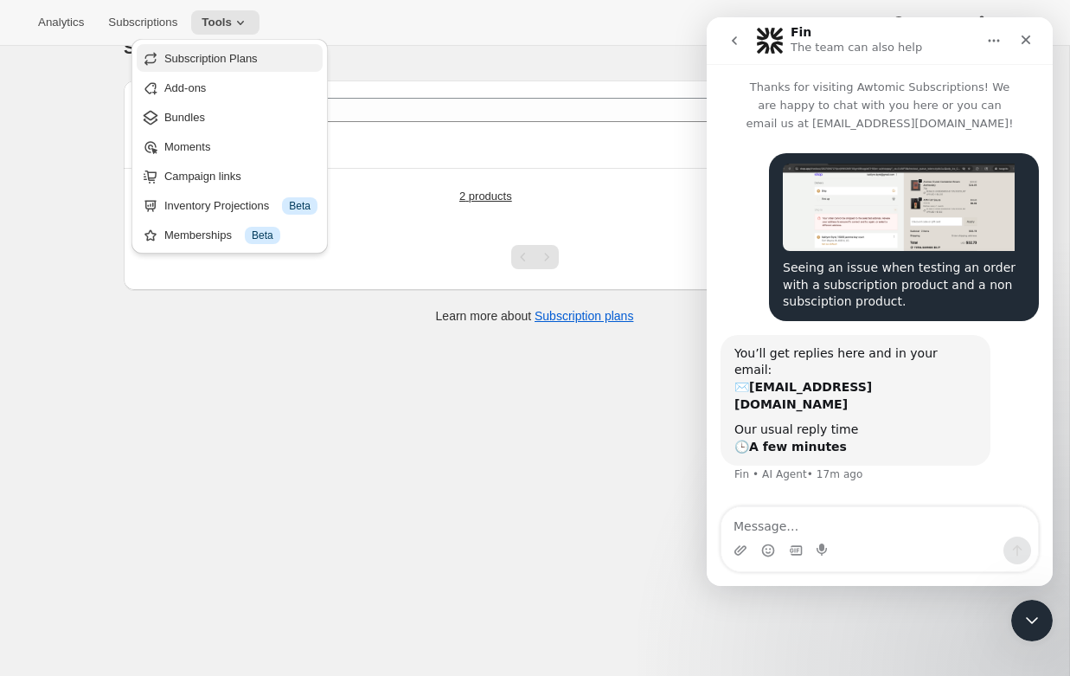
click at [206, 53] on span "Subscription Plans" at bounding box center [210, 58] width 93 height 13
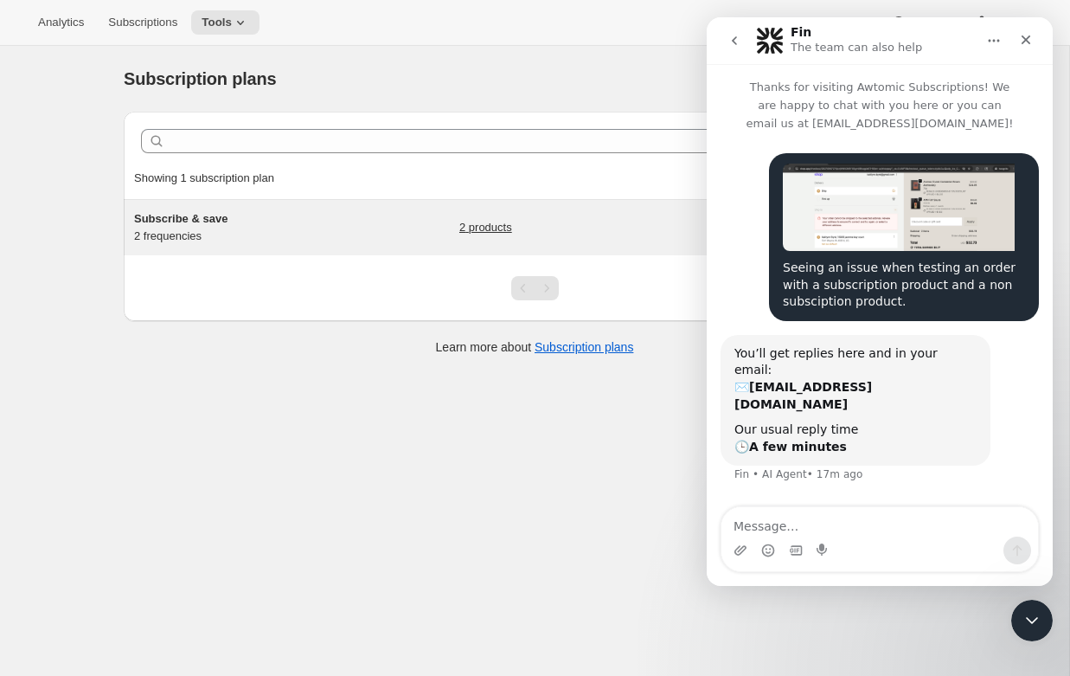
click at [239, 227] on h5 "Subscribe & save" at bounding box center [242, 218] width 216 height 17
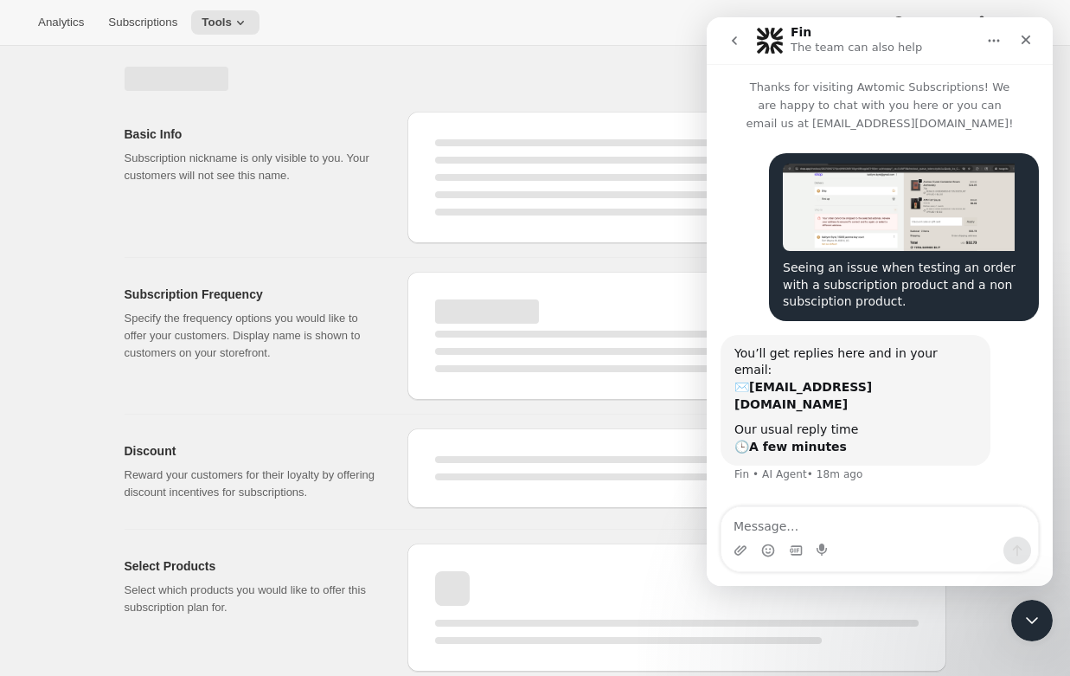
select select "WEEK"
select select "MONTH"
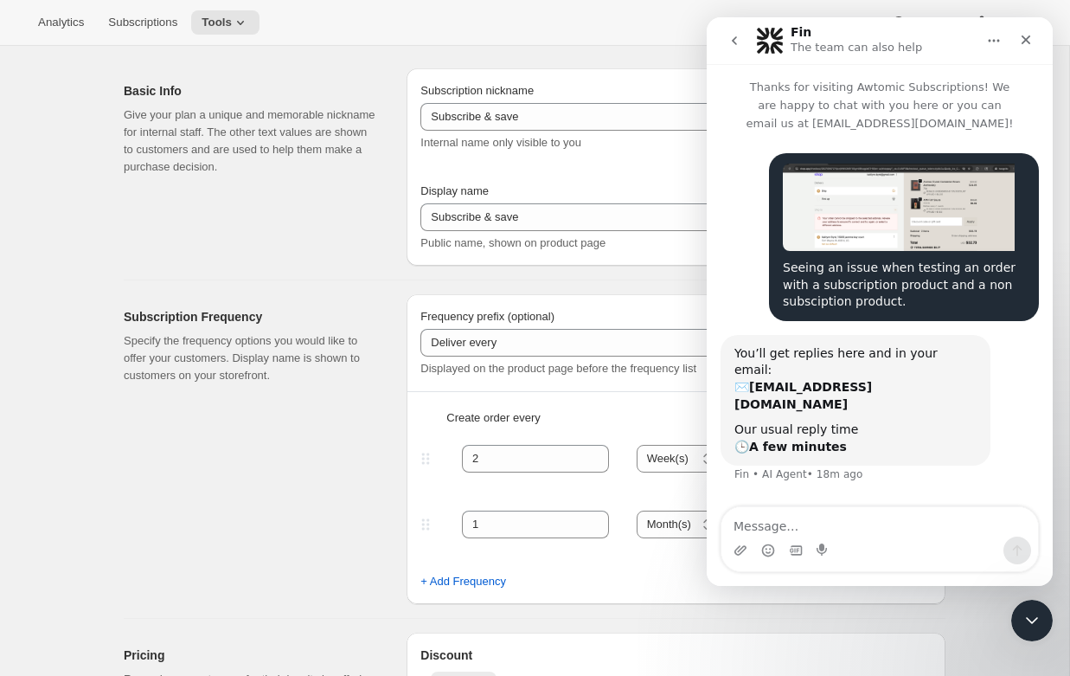
type input "1"
select select "MONTH"
type input "1 month"
type input "2"
type input "2 months"
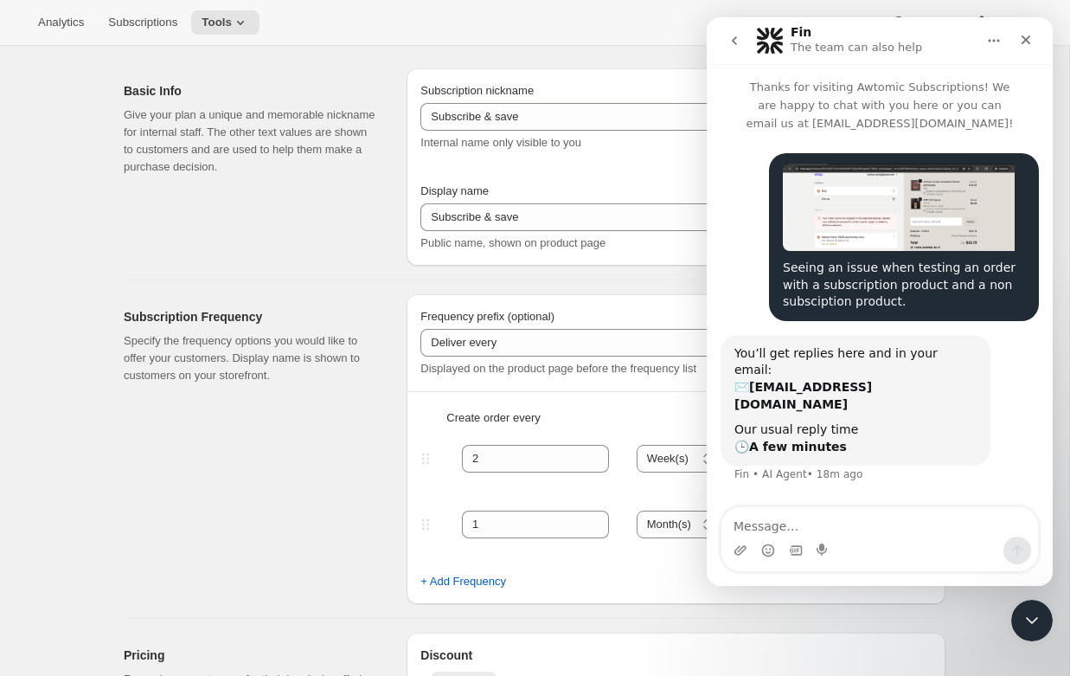
type input "15"
type input "Subscribe to recurring shipments to get 15% off"
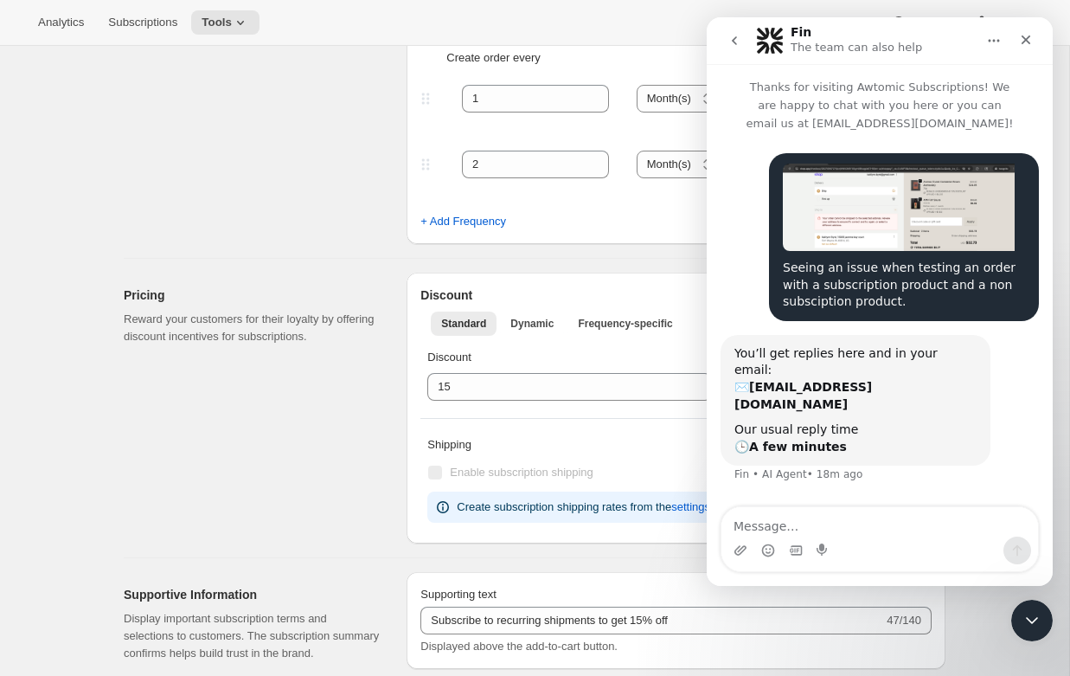
scroll to position [1097, 0]
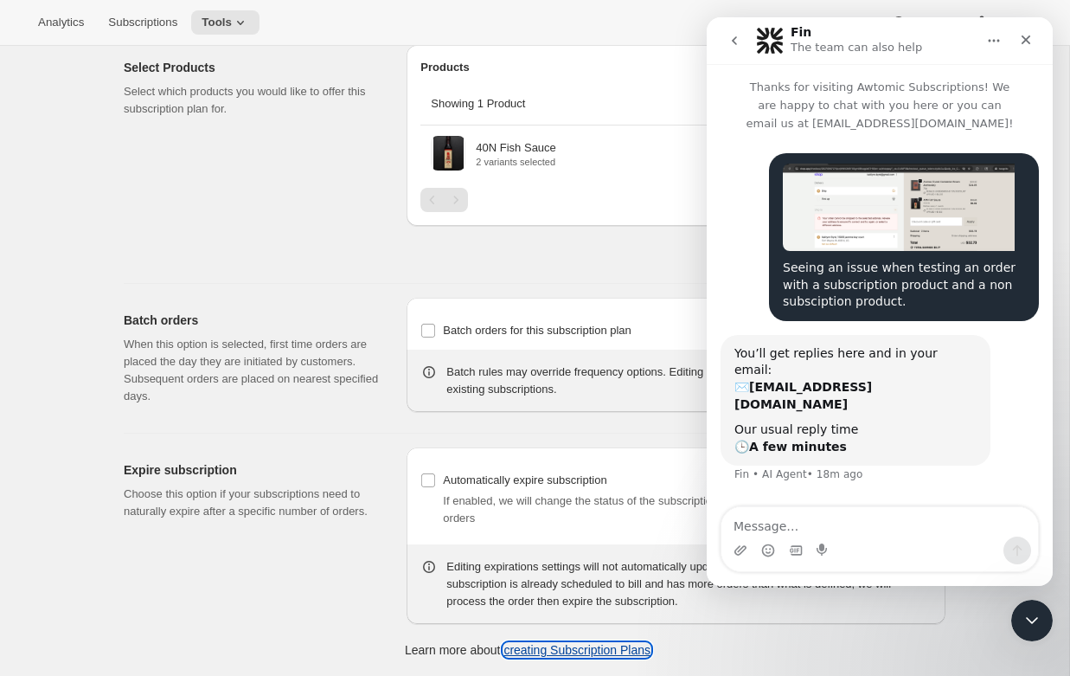
click at [510, 647] on link "creating Subscription Plans" at bounding box center [576, 650] width 147 height 14
